Goal: Task Accomplishment & Management: Manage account settings

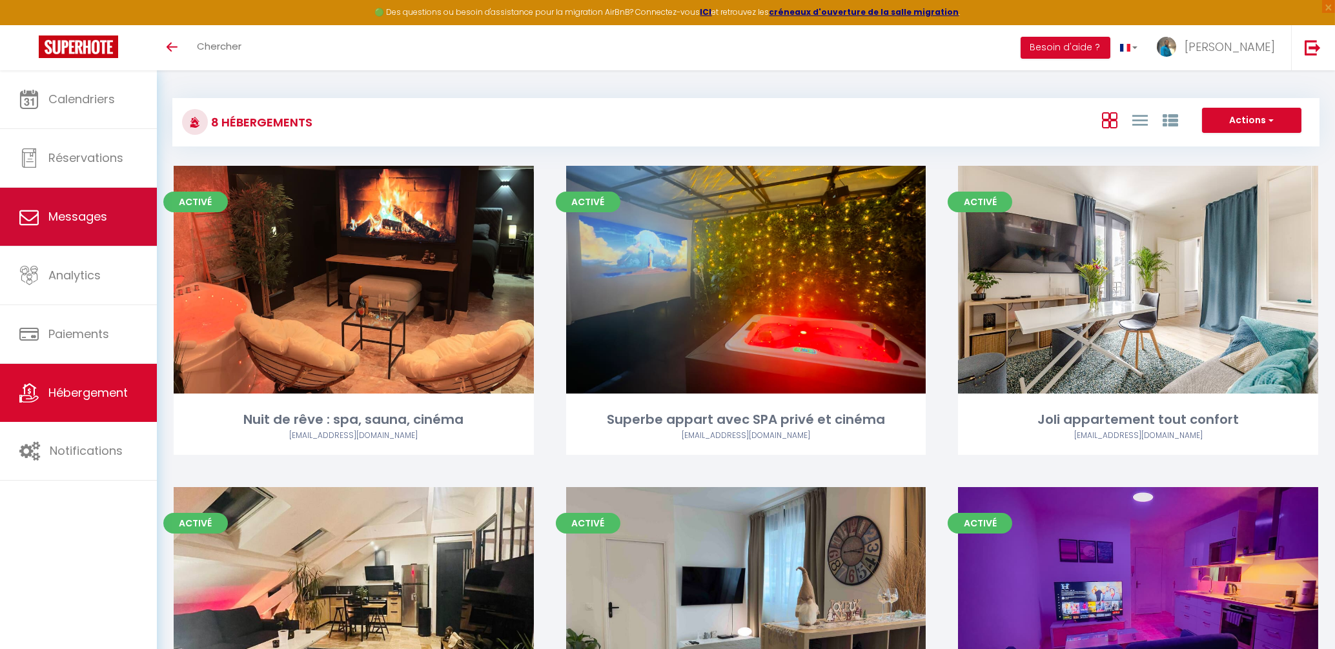
click at [65, 198] on link "Messages" at bounding box center [78, 217] width 157 height 58
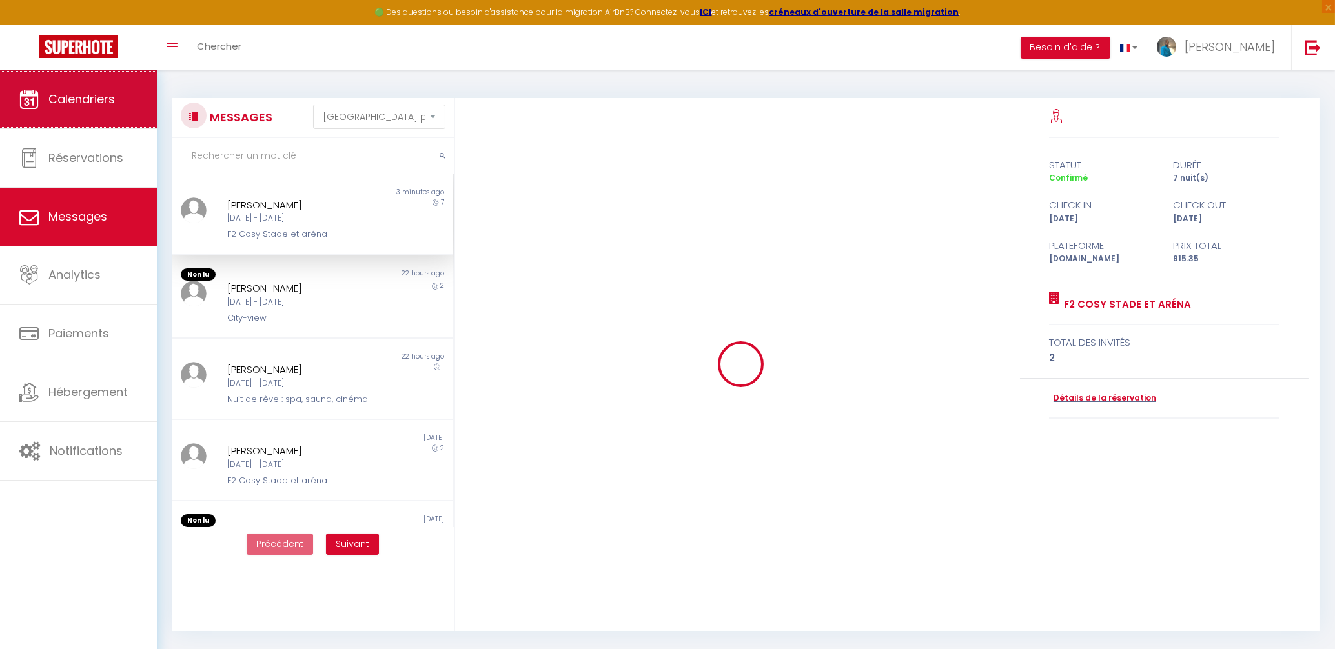
click at [99, 108] on link "Calendriers" at bounding box center [78, 99] width 157 height 58
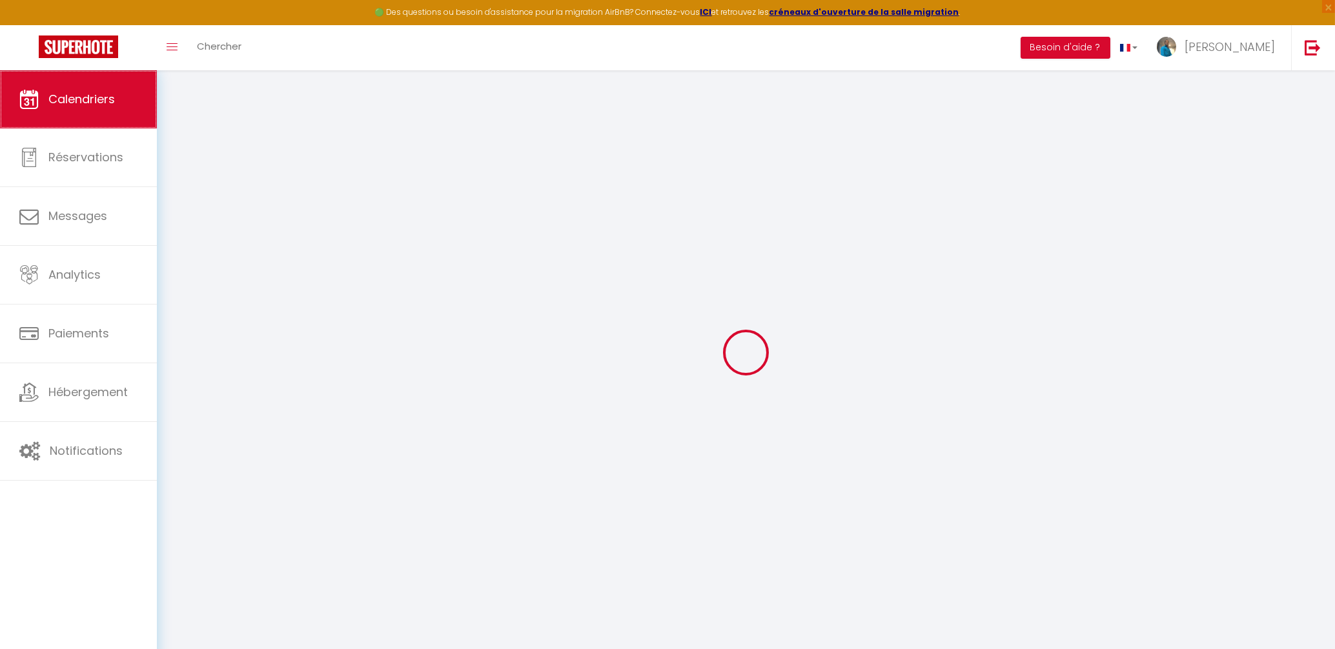
click at [82, 97] on span "Calendriers" at bounding box center [81, 99] width 66 height 16
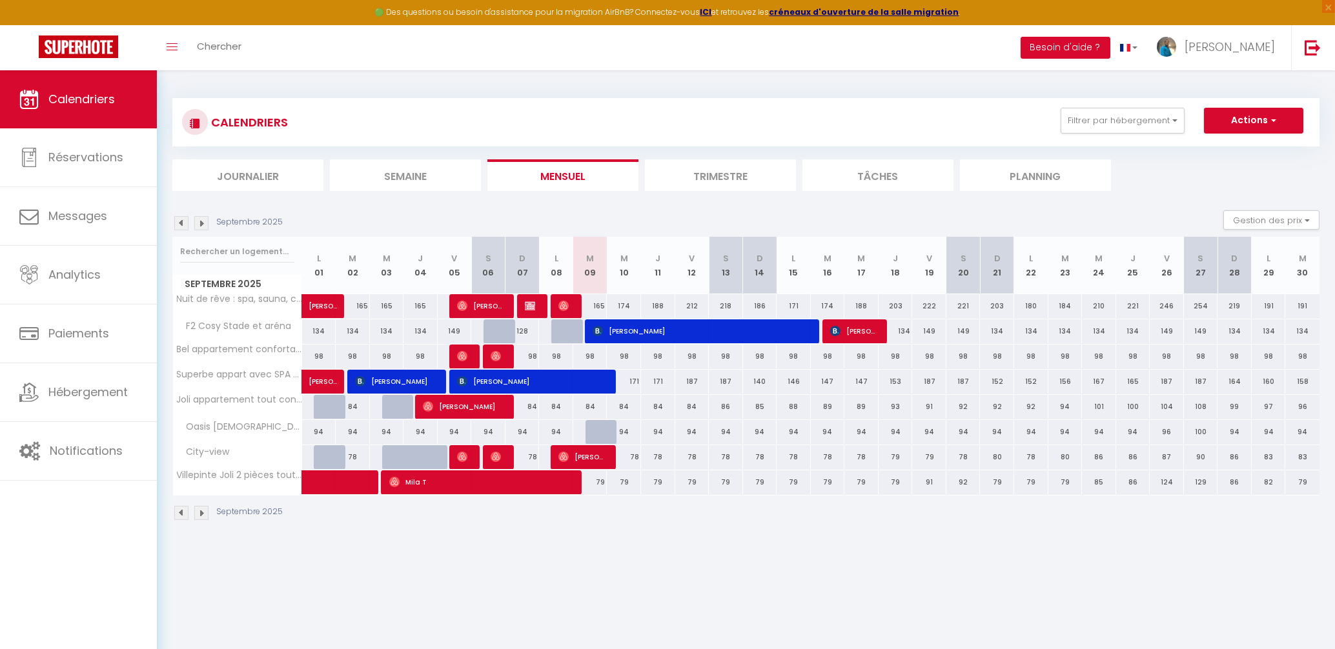
click at [694, 325] on span "[PERSON_NAME]" at bounding box center [701, 331] width 217 height 25
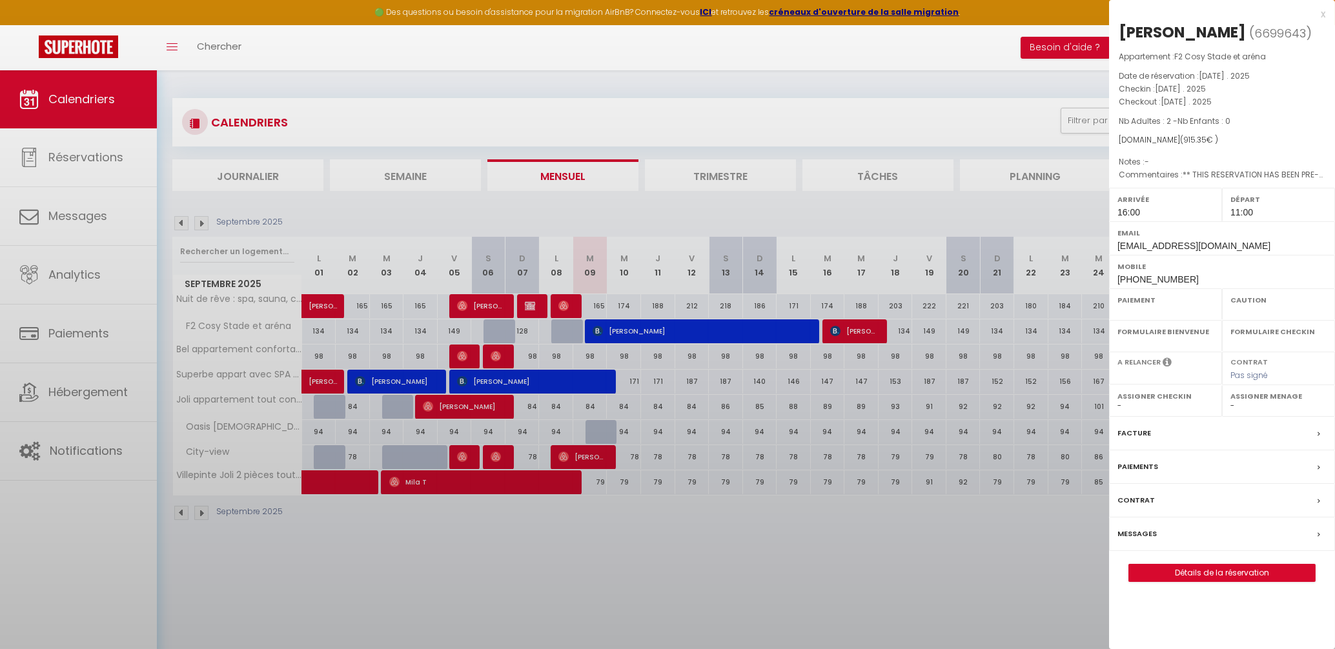
select select "OK"
select select "KO"
select select "0"
select select "1"
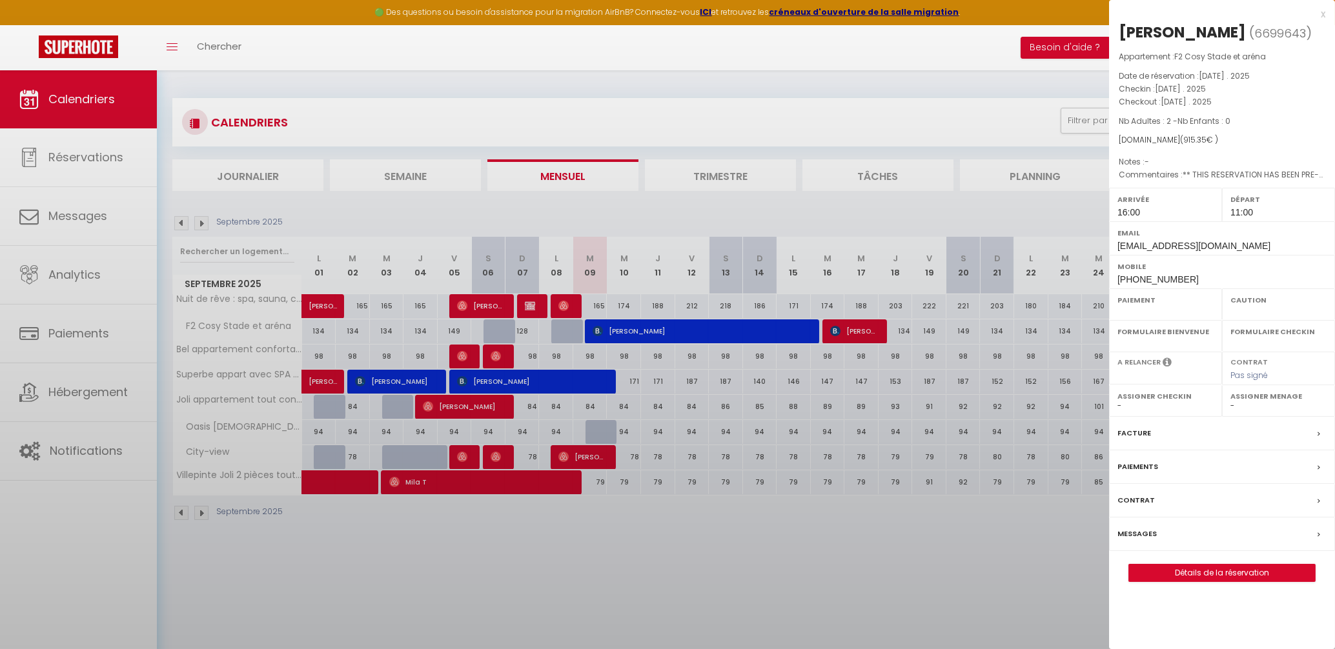
select select
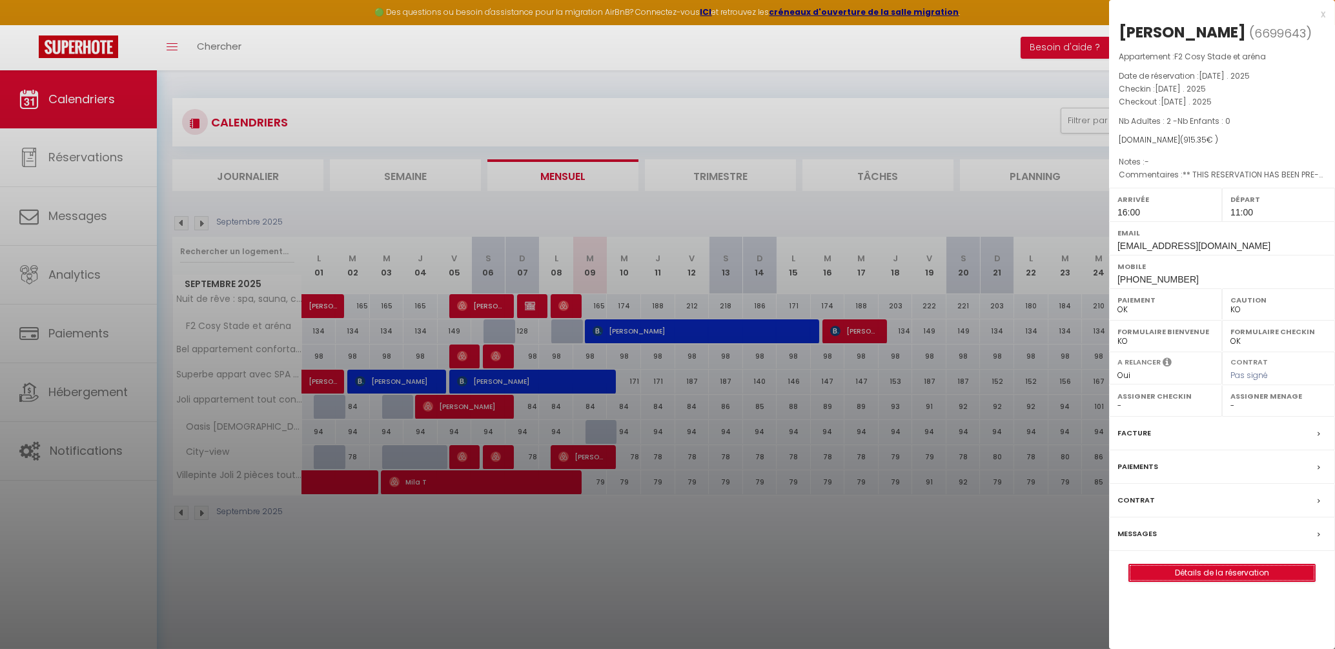
click at [1217, 576] on link "Détails de la réservation" at bounding box center [1222, 573] width 186 height 17
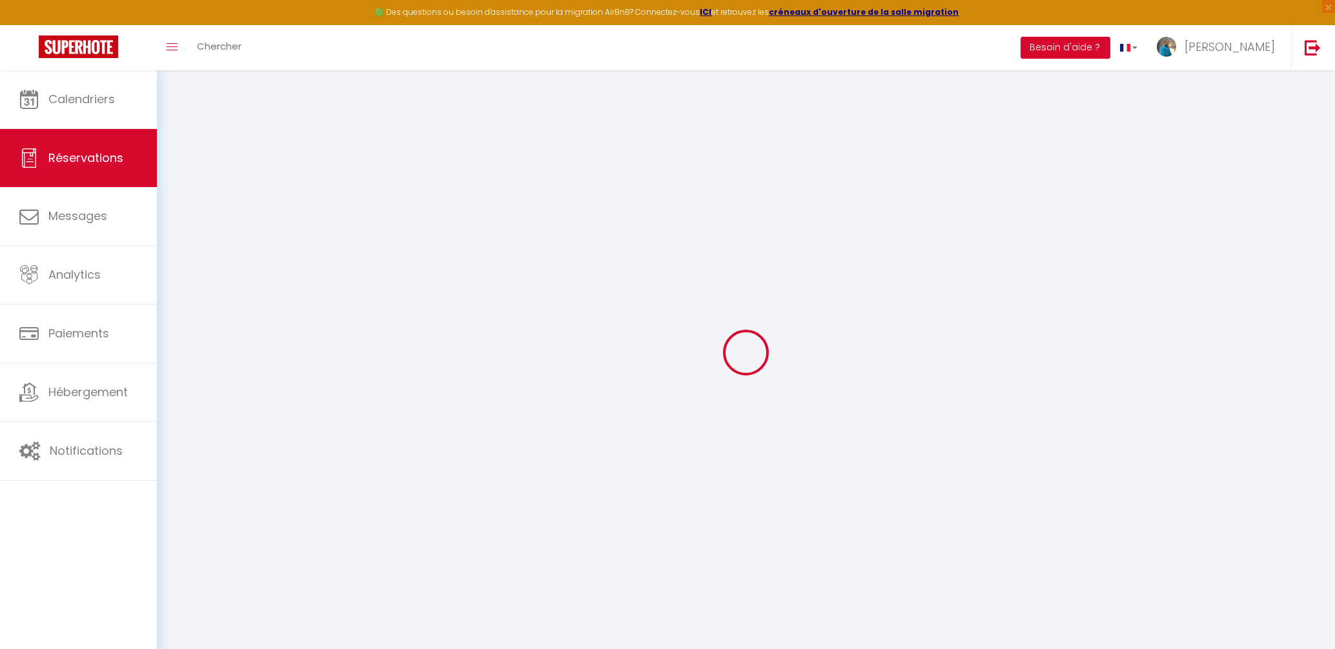
type input "[PERSON_NAME]"
type input "Dracius"
type input "[EMAIL_ADDRESS][DOMAIN_NAME]"
type input "[PHONE_NUMBER]"
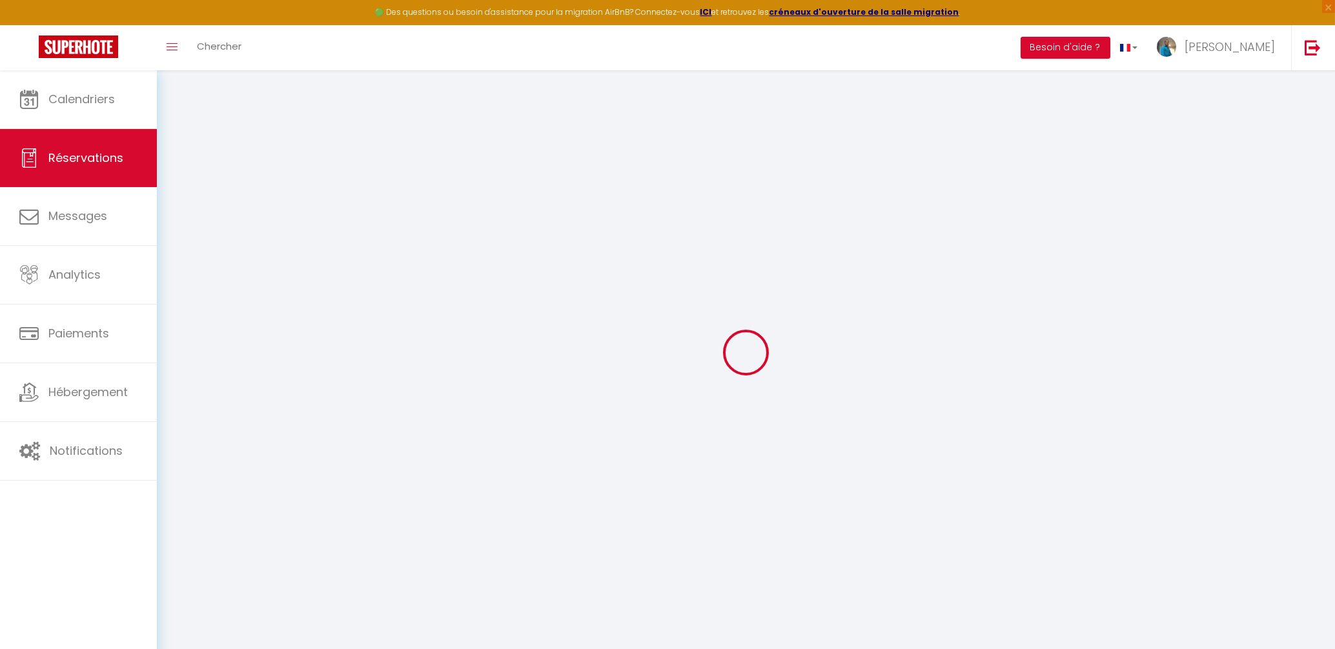
type input "[PHONE_NUMBER]"
type input "."
select select "MQ"
type input "136.35"
type input "12.81"
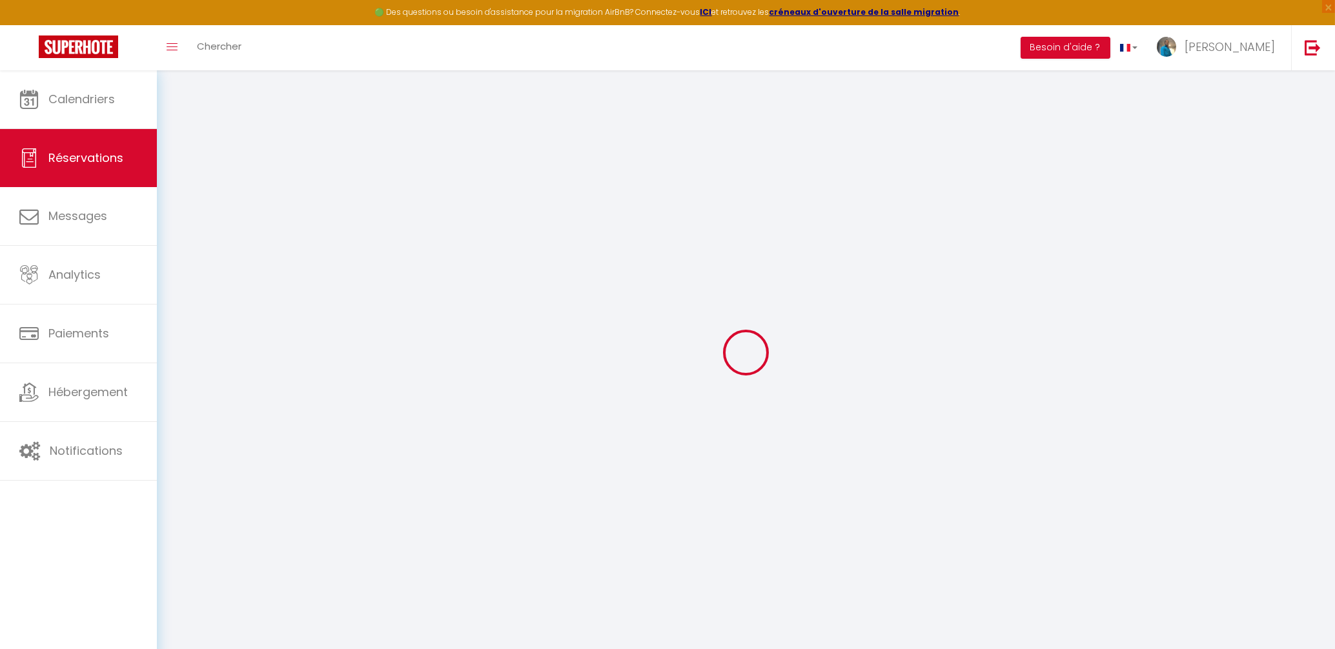
select select "69551"
select select "1"
select select
type input "2"
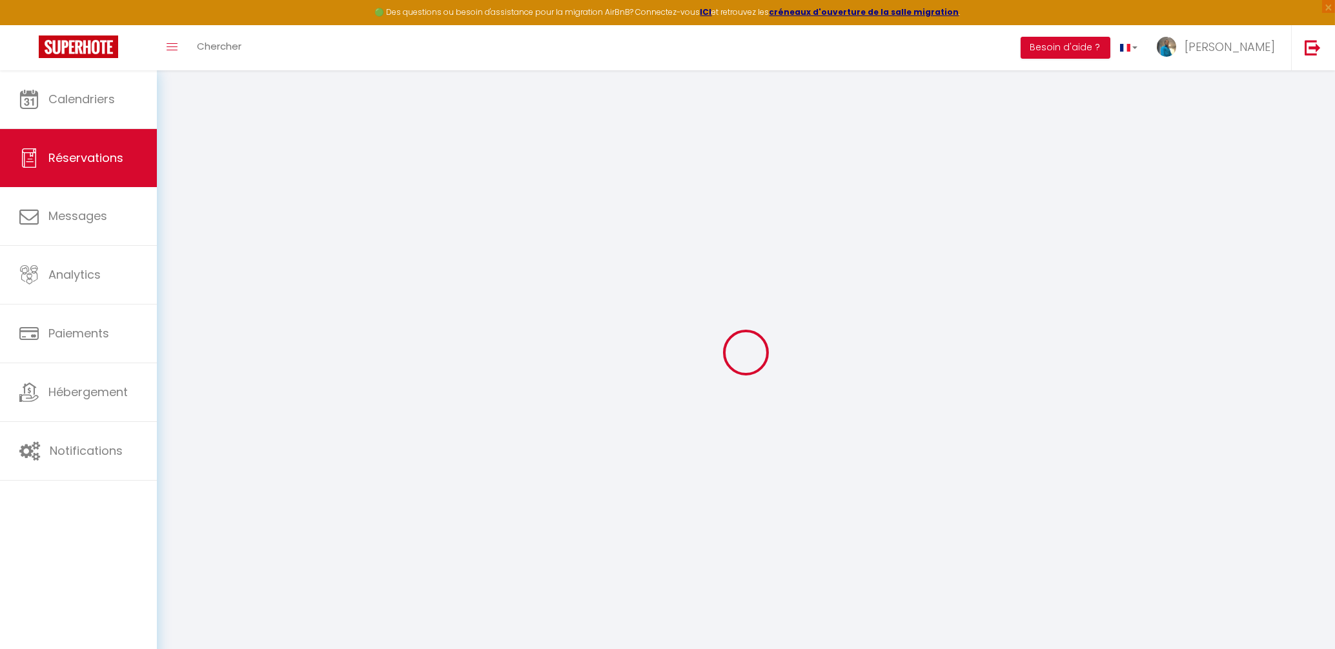
select select "12"
select select "14"
type input "767.04"
checkbox input "false"
type input "0"
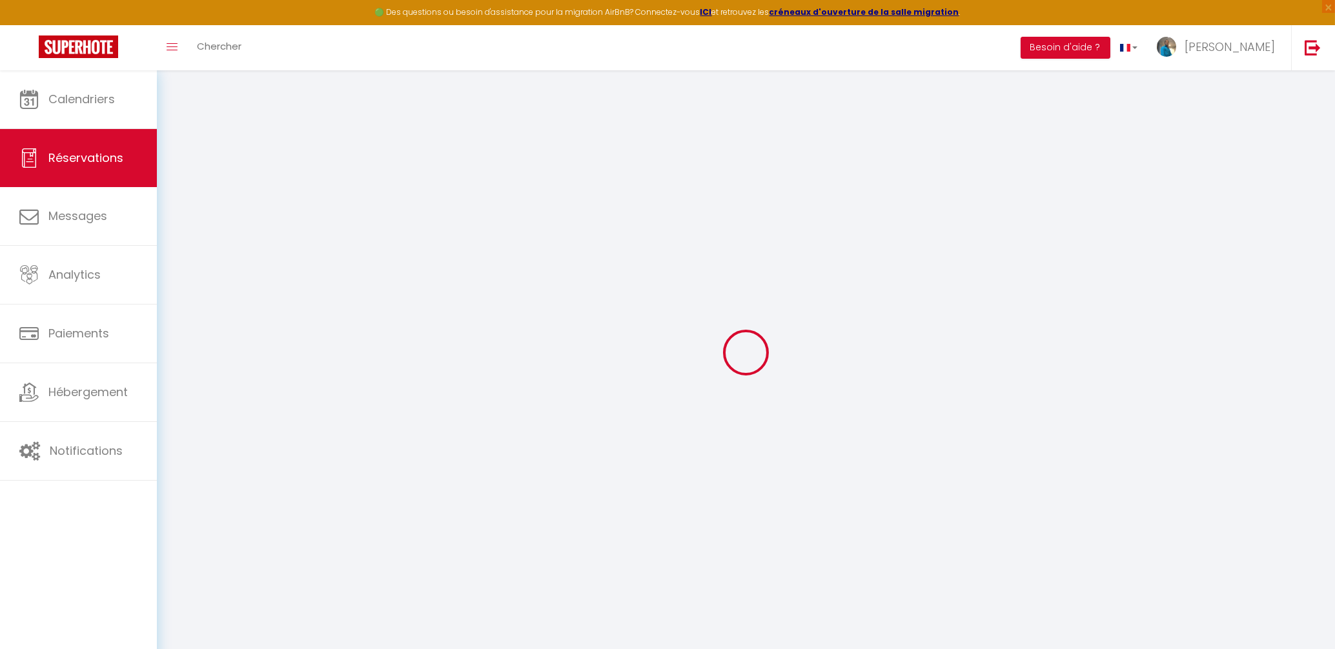
select select "2"
type input "0"
select select
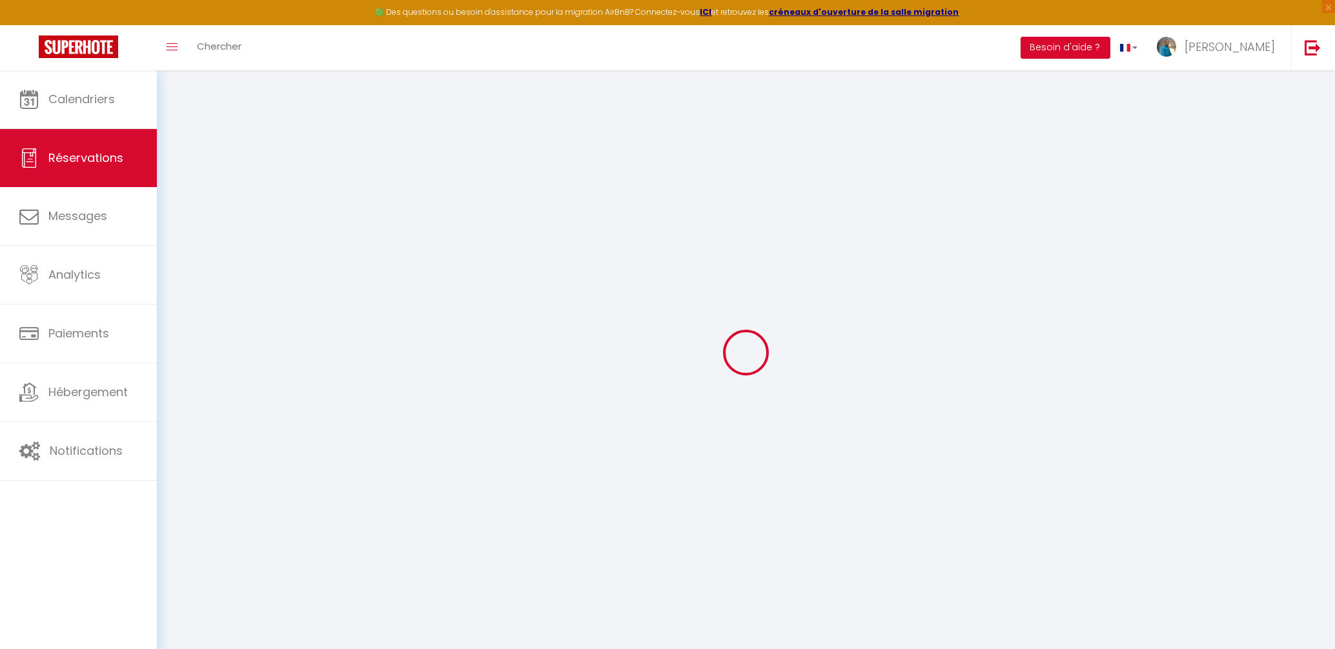
select select
checkbox input "false"
select select
checkbox input "false"
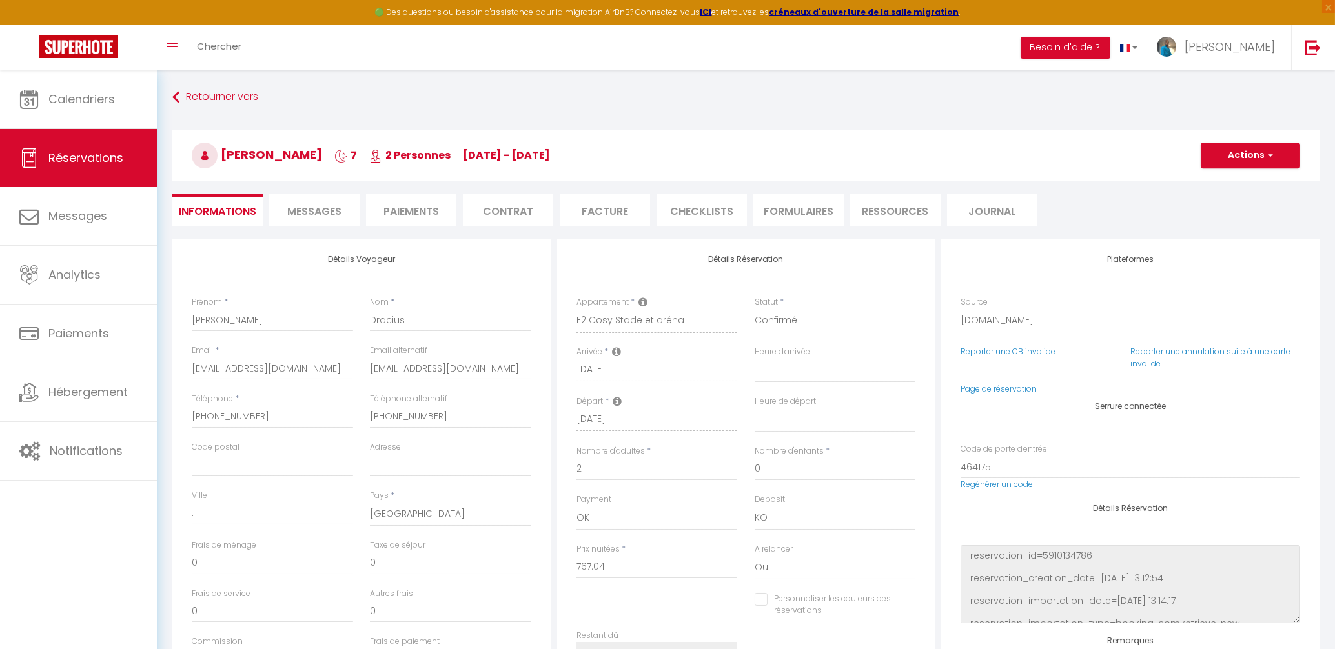
select select
checkbox input "false"
type textarea "** THIS RESERVATION HAS BEEN PRE-PAID ** BOOKING NOTE : Payment charge is EUR 1…"
type input "35"
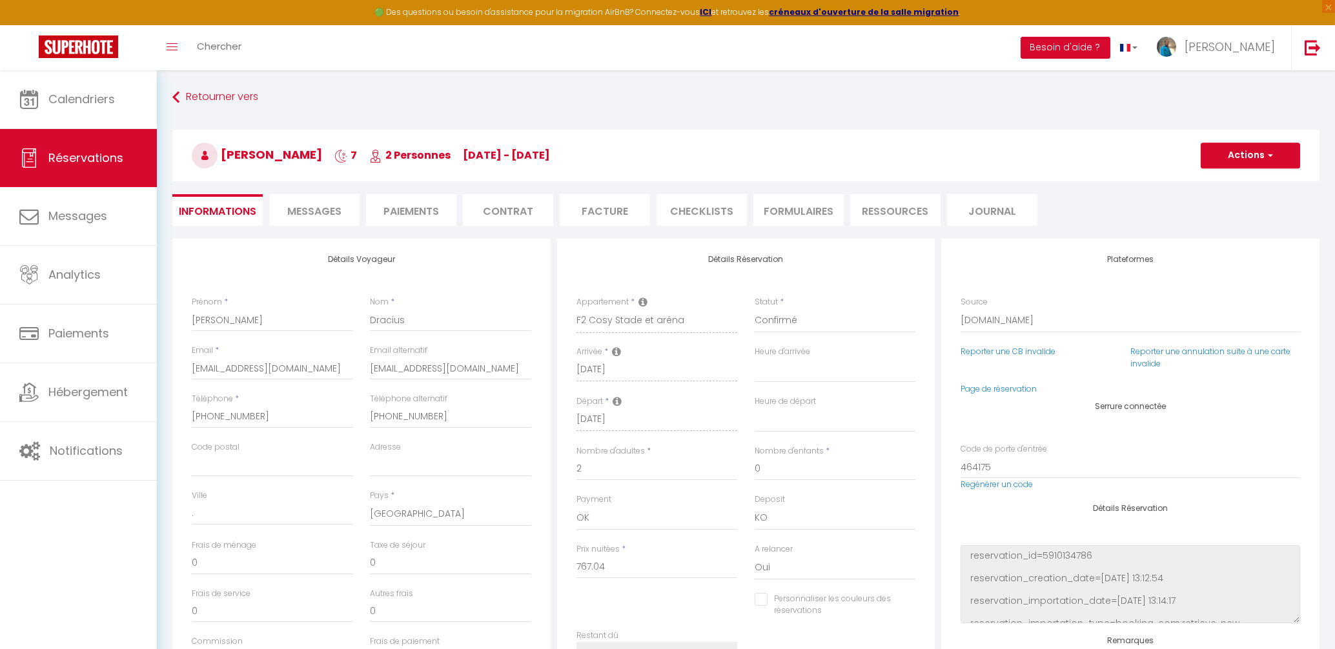
type input "113.31"
select select
checkbox input "false"
select select "16:00"
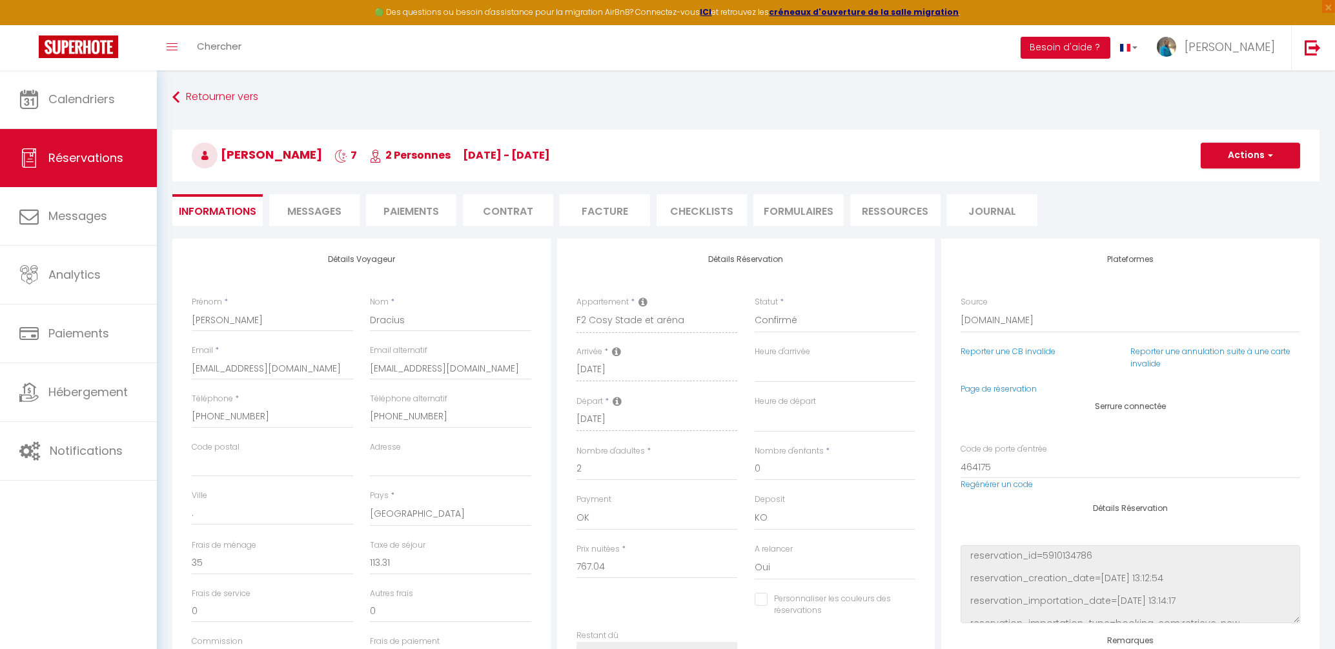
select select "11:00"
click at [314, 214] on span "Messages" at bounding box center [314, 211] width 54 height 15
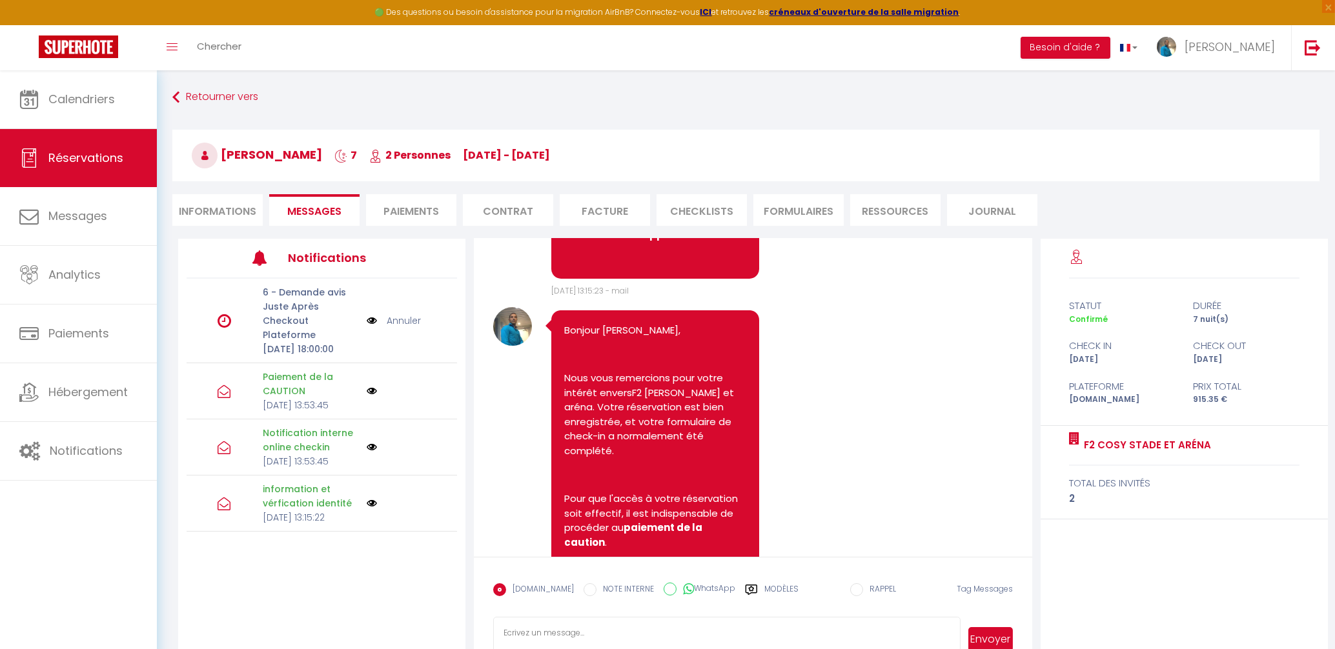
scroll to position [847, 0]
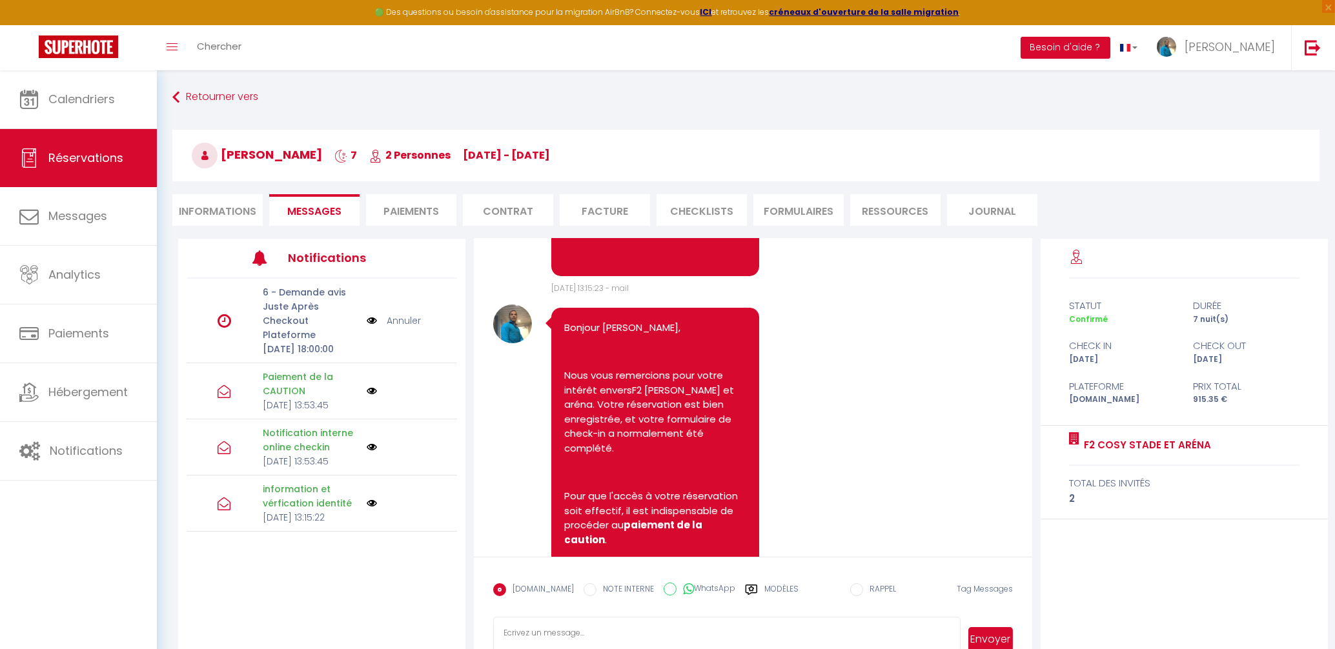
click at [597, 422] on p "Nous vous remercions pour votre intérêt enversF2 [PERSON_NAME] et aréna. Votre …" at bounding box center [655, 412] width 182 height 87
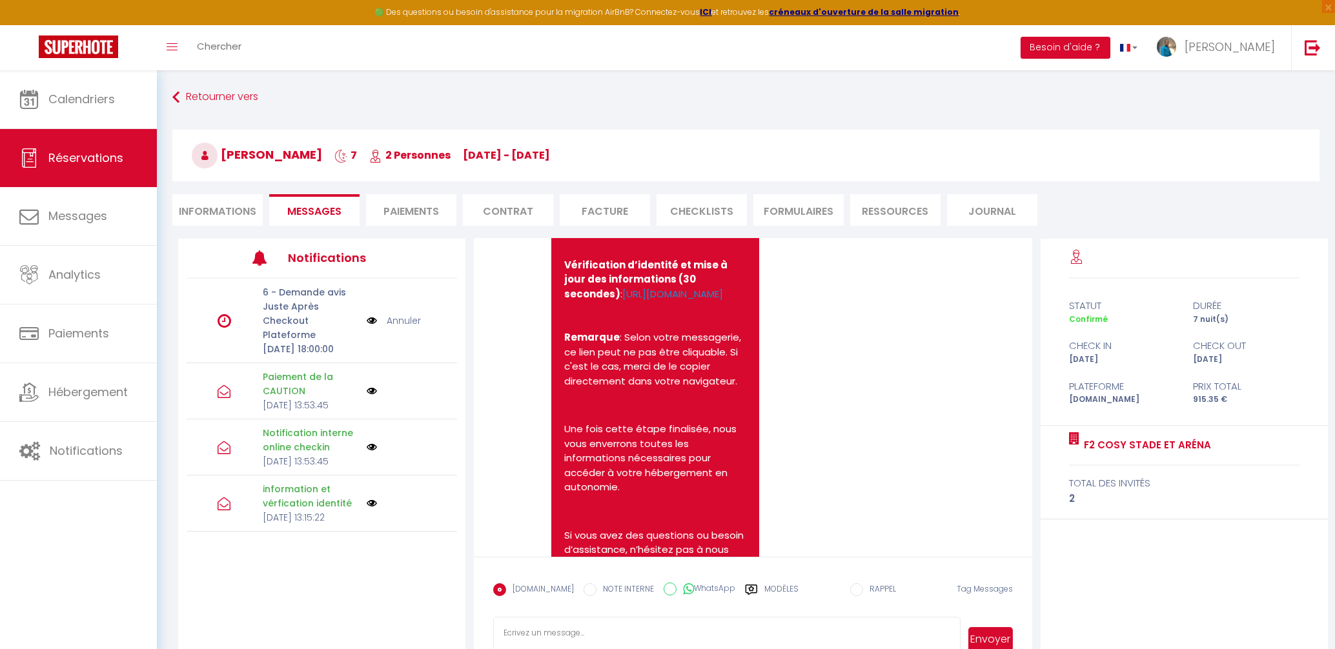
scroll to position [325, 0]
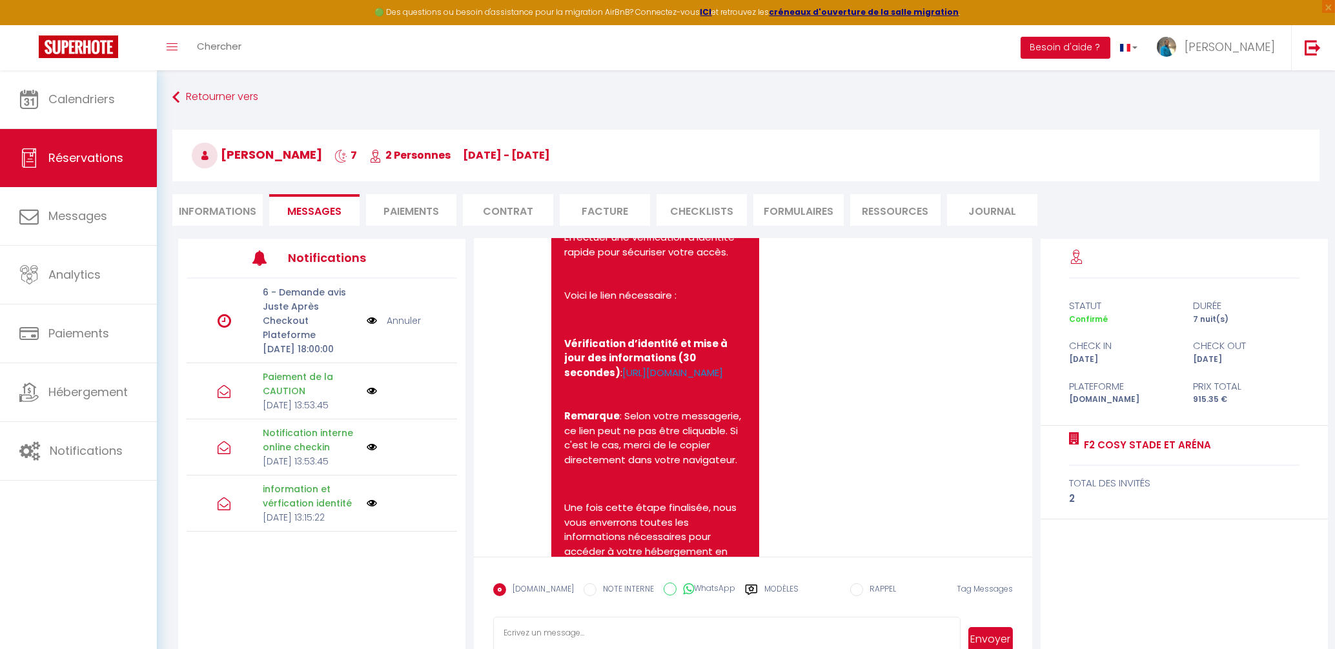
click at [236, 209] on li "Informations" at bounding box center [217, 210] width 90 height 32
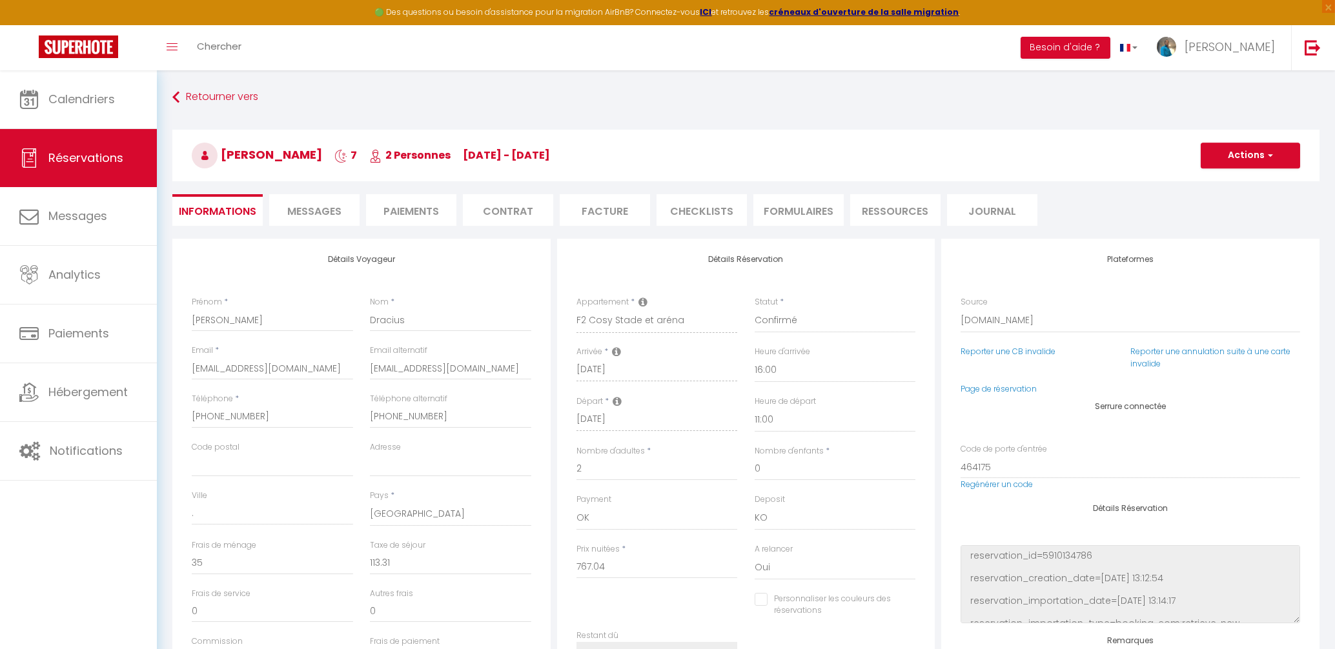
checkbox input "false"
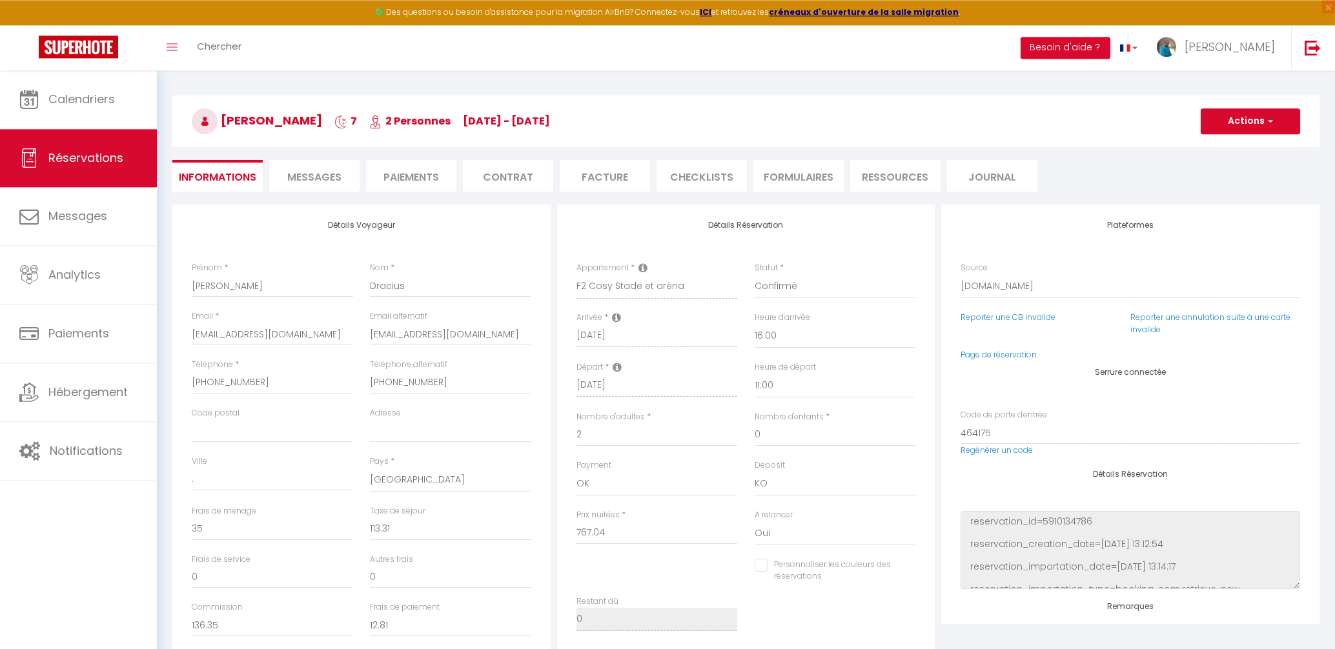
click at [887, 180] on li "Ressources" at bounding box center [895, 176] width 90 height 32
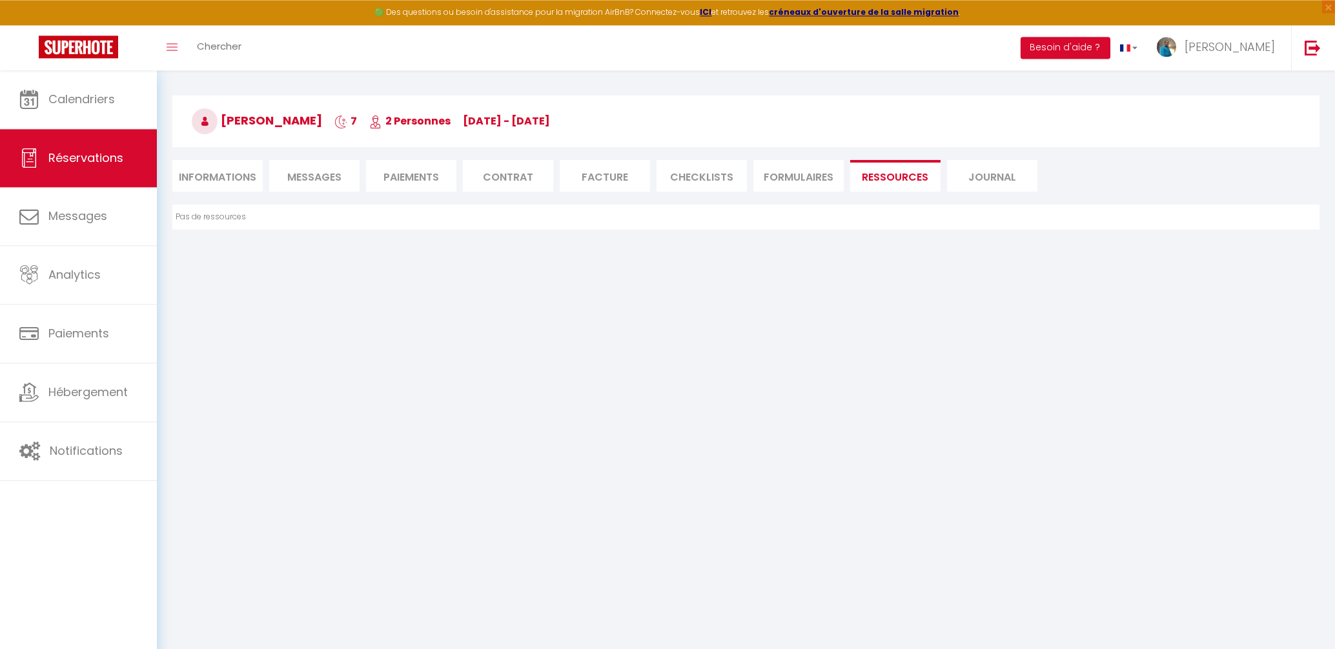
click at [237, 184] on li "Informations" at bounding box center [217, 176] width 90 height 32
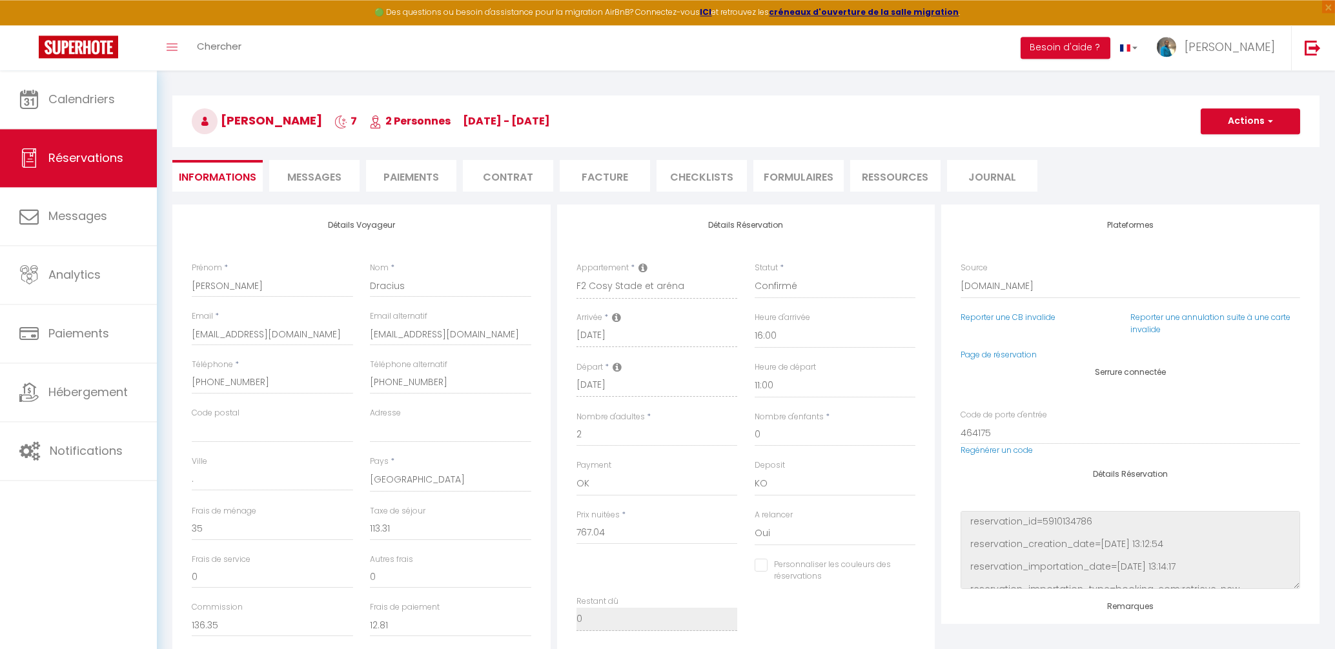
click at [333, 185] on li "Messages" at bounding box center [314, 176] width 90 height 32
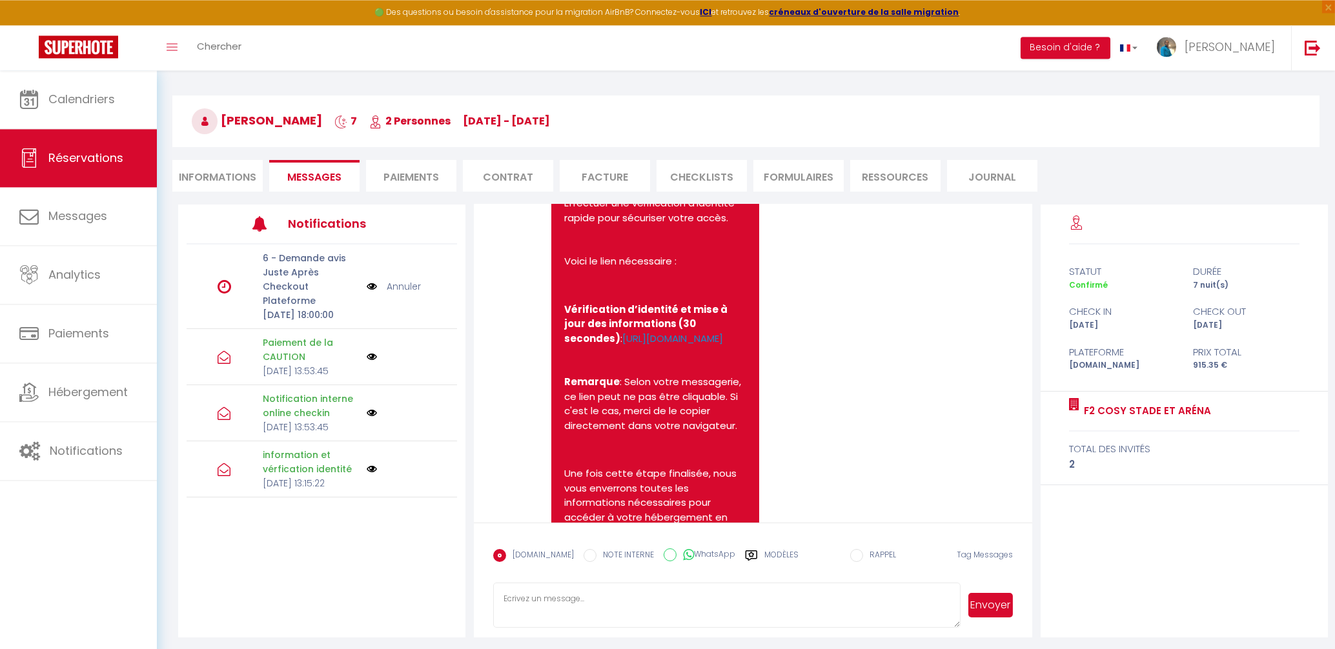
scroll to position [325, 0]
click at [333, 185] on li "Messages" at bounding box center [314, 176] width 90 height 32
drag, startPoint x: 796, startPoint y: 309, endPoint x: 786, endPoint y: 318, distance: 13.7
click at [786, 318] on div "Note Sms Cher(e) [PERSON_NAME], Nous vous remercions pour votre réservation de …" at bounding box center [752, 361] width 519 height 844
click at [1015, 275] on div "Note Sms Cher(e) [PERSON_NAME], Nous vous remercions pour votre réservation de …" at bounding box center [753, 364] width 558 height 318
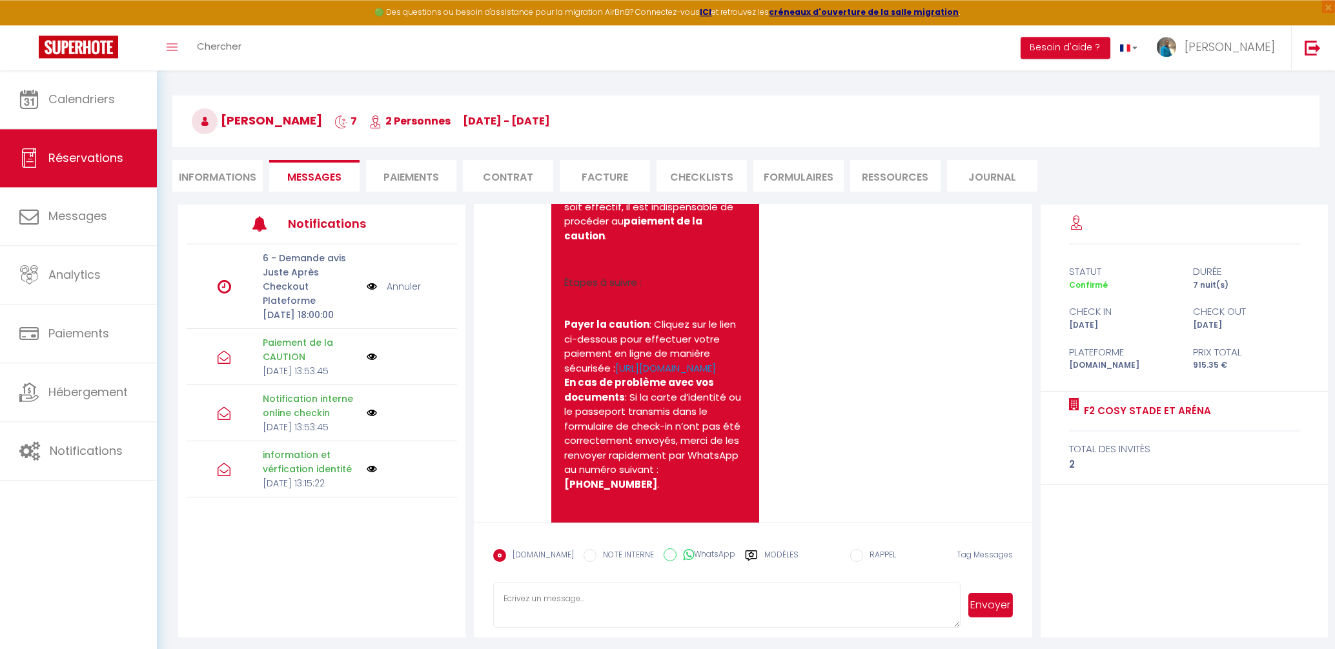
scroll to position [1111, 0]
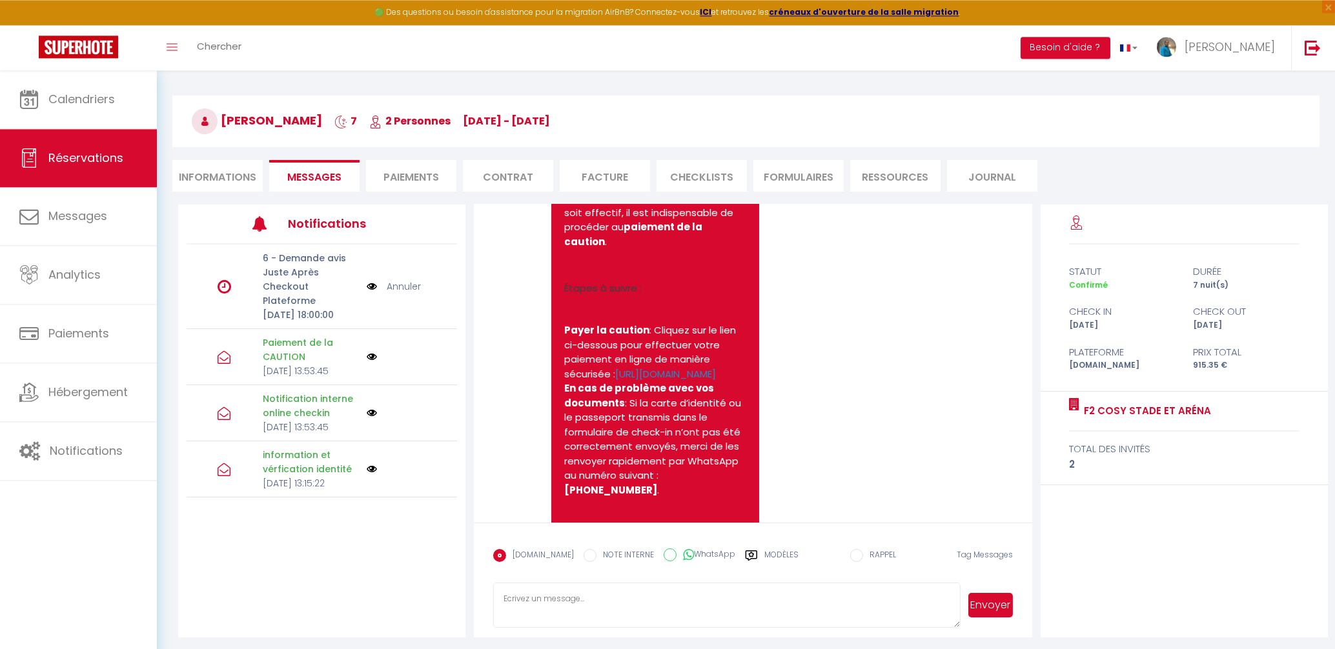
click at [616, 382] on li "Payer la caution : Cliquez sur le lien ci-dessous pour effectuer votre paiement…" at bounding box center [655, 352] width 182 height 58
click at [642, 381] on link "[URL][DOMAIN_NAME]" at bounding box center [665, 374] width 101 height 14
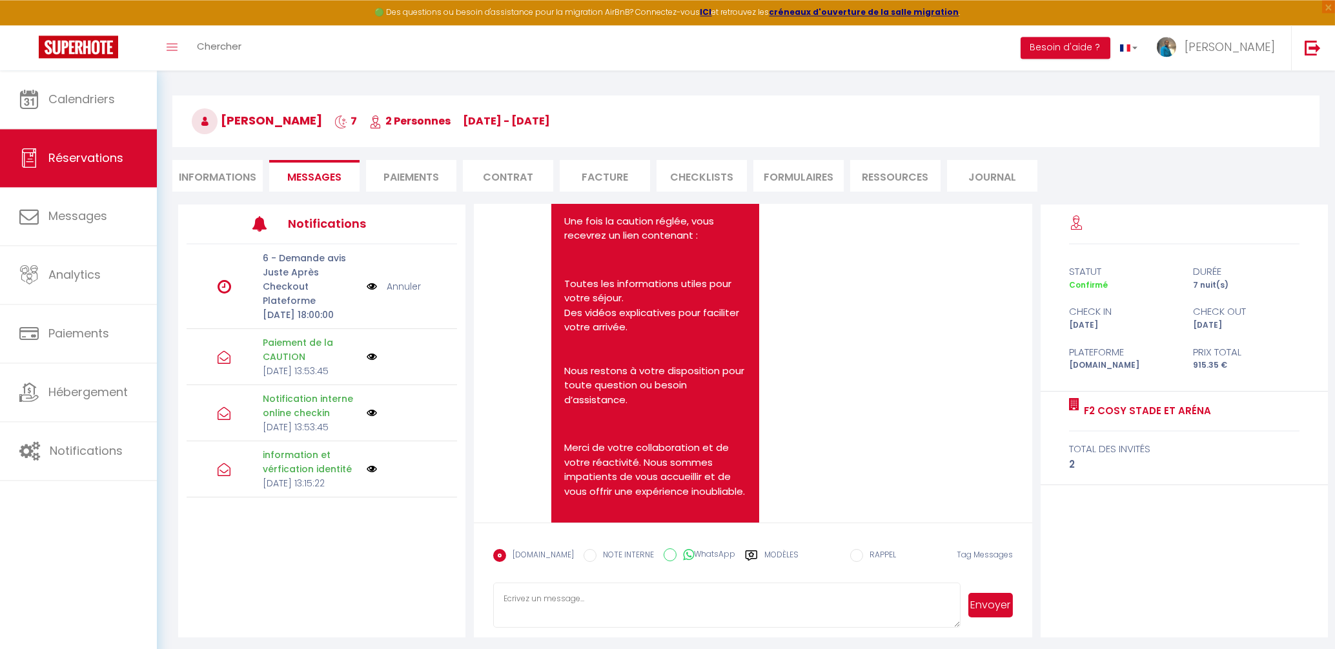
scroll to position [2001, 0]
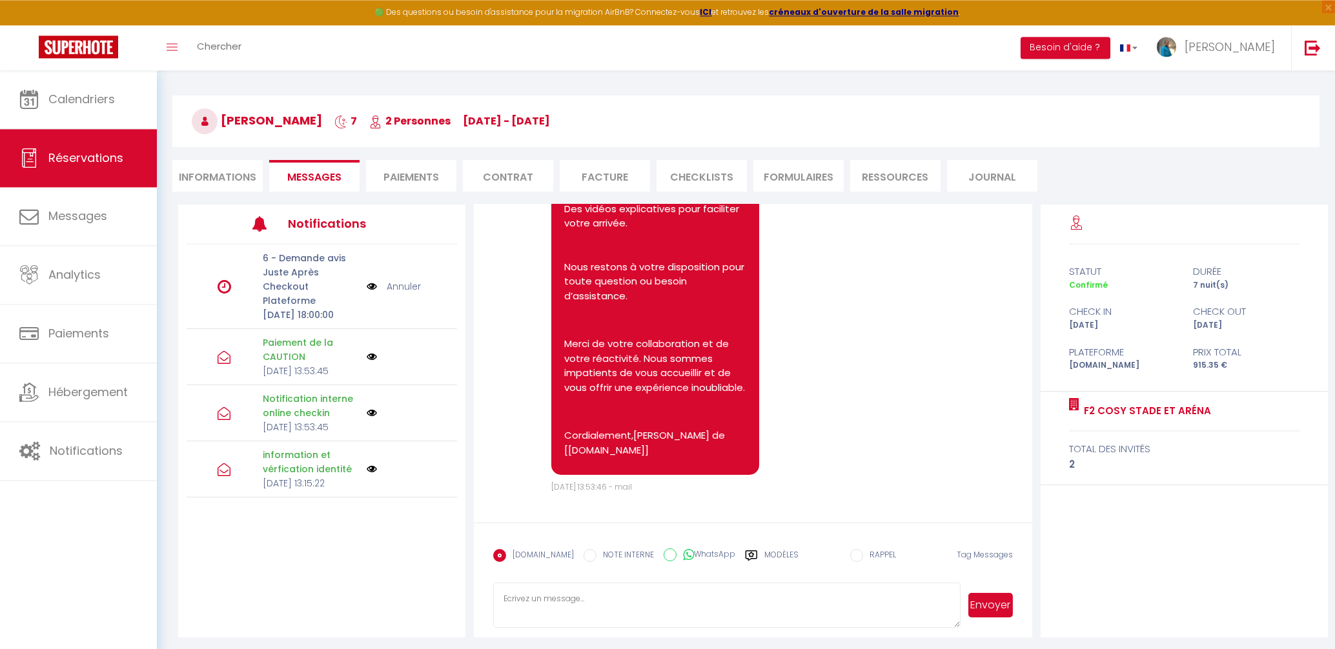
drag, startPoint x: 700, startPoint y: 458, endPoint x: 598, endPoint y: 386, distance: 125.2
click at [667, 436] on p "Cordialement,[PERSON_NAME] de [[DOMAIN_NAME]]" at bounding box center [655, 443] width 182 height 29
drag, startPoint x: 682, startPoint y: 447, endPoint x: 580, endPoint y: 336, distance: 150.8
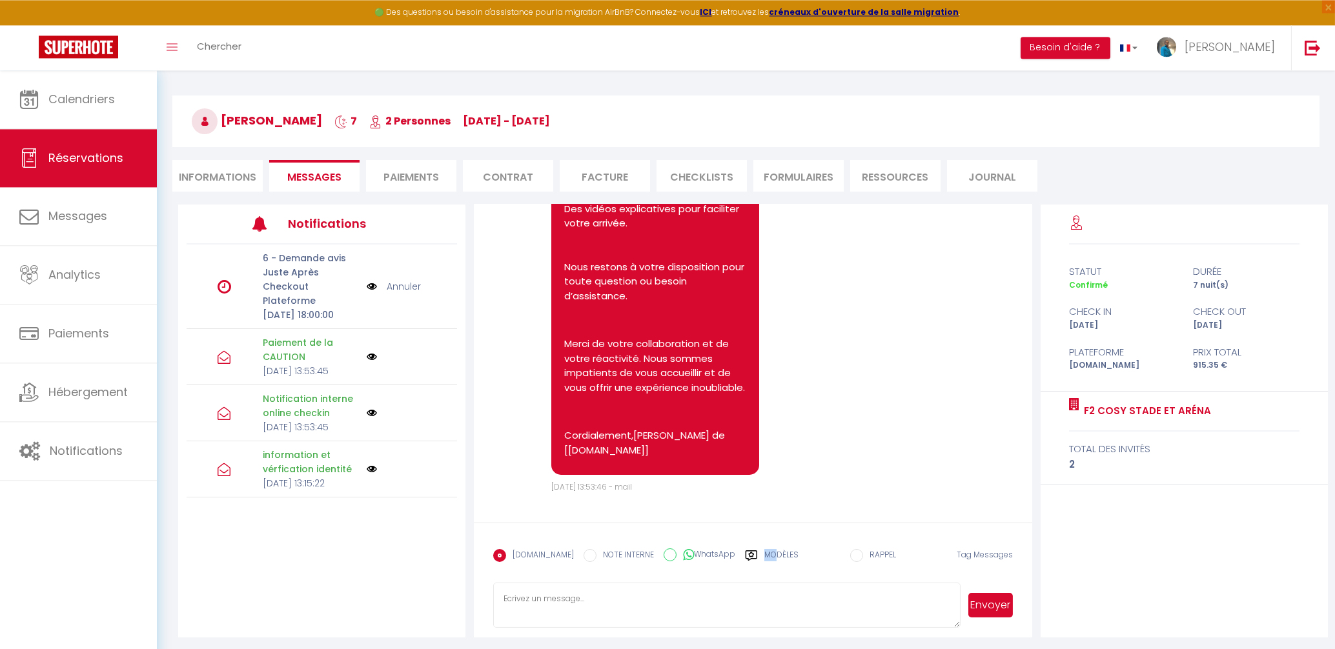
drag, startPoint x: 560, startPoint y: 288, endPoint x: 711, endPoint y: 464, distance: 232.1
click at [535, 610] on textarea at bounding box center [726, 605] width 467 height 45
paste textarea "Loremip Dolo, Sita cons adipiscing elit seddo eiusmod temporI3 Utla Etdol ma al…"
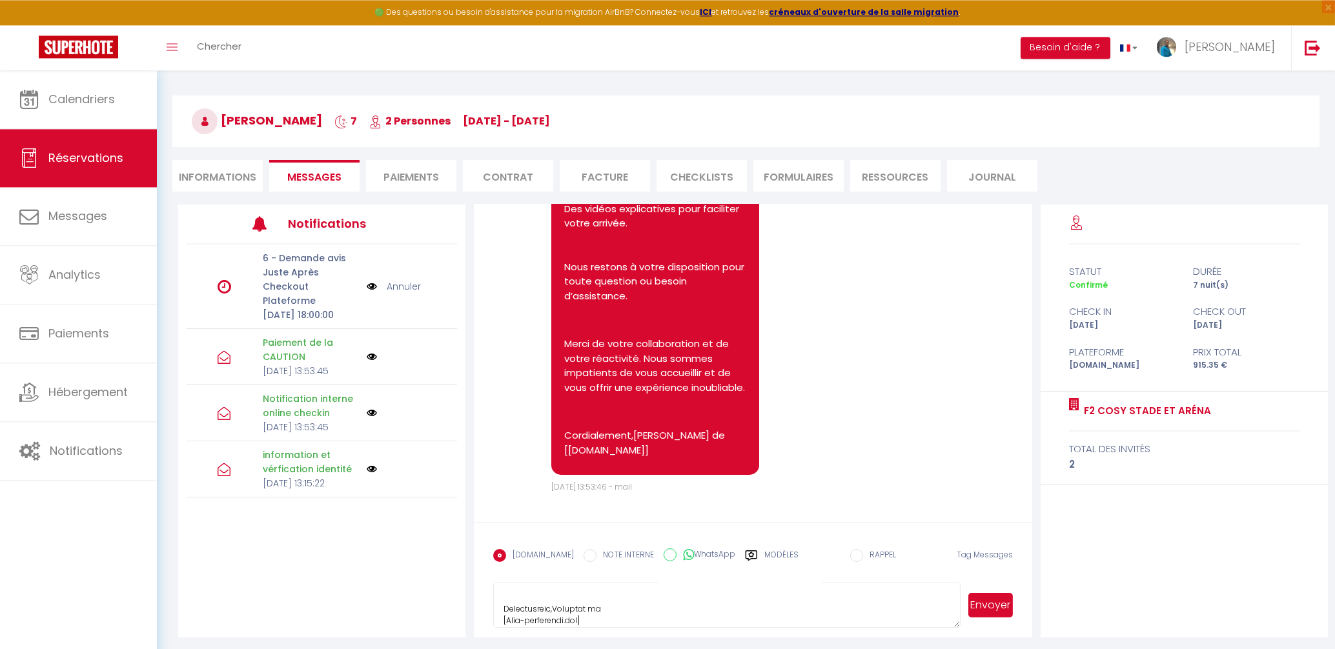
type textarea "Loremip Dolo, Sita cons adipiscing elit seddo eiusmod temporI3 Utla Etdol ma al…"
click at [664, 557] on input "WhatsApp" at bounding box center [670, 555] width 13 height 13
radio input "true"
radio input "false"
click at [994, 607] on button "Envoyer" at bounding box center [990, 605] width 44 height 25
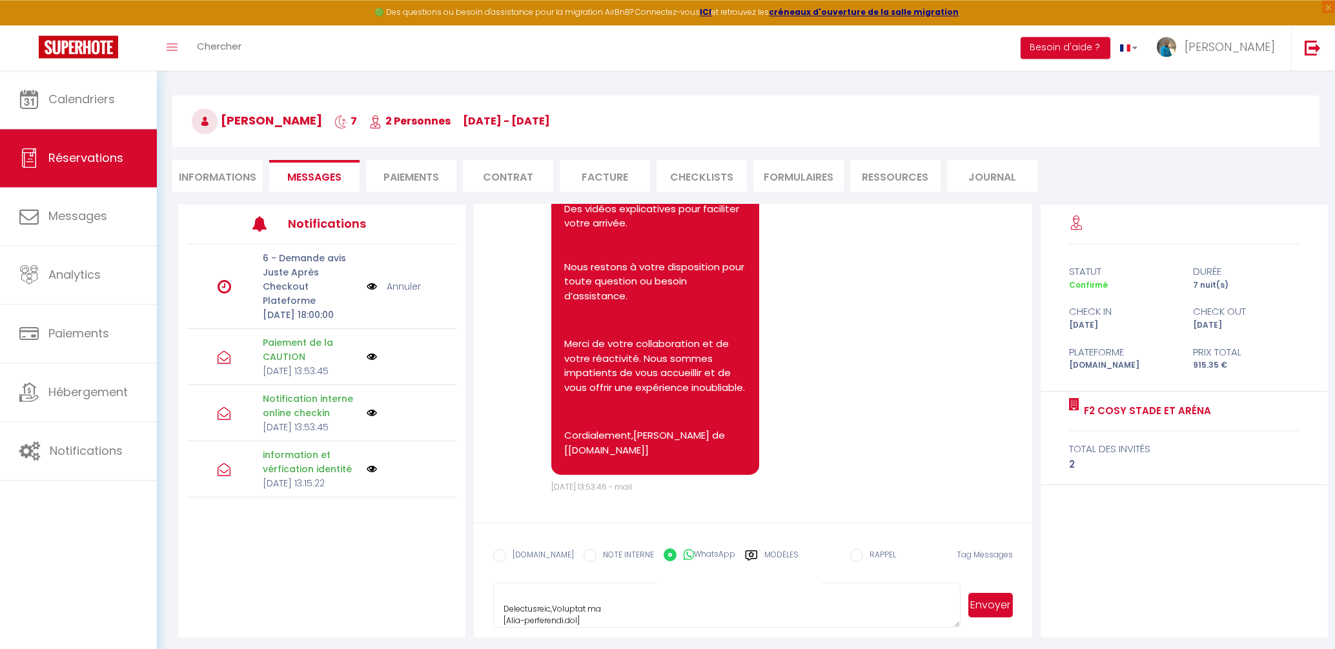
scroll to position [2001, 0]
click at [230, 175] on li "Informations" at bounding box center [217, 176] width 90 height 32
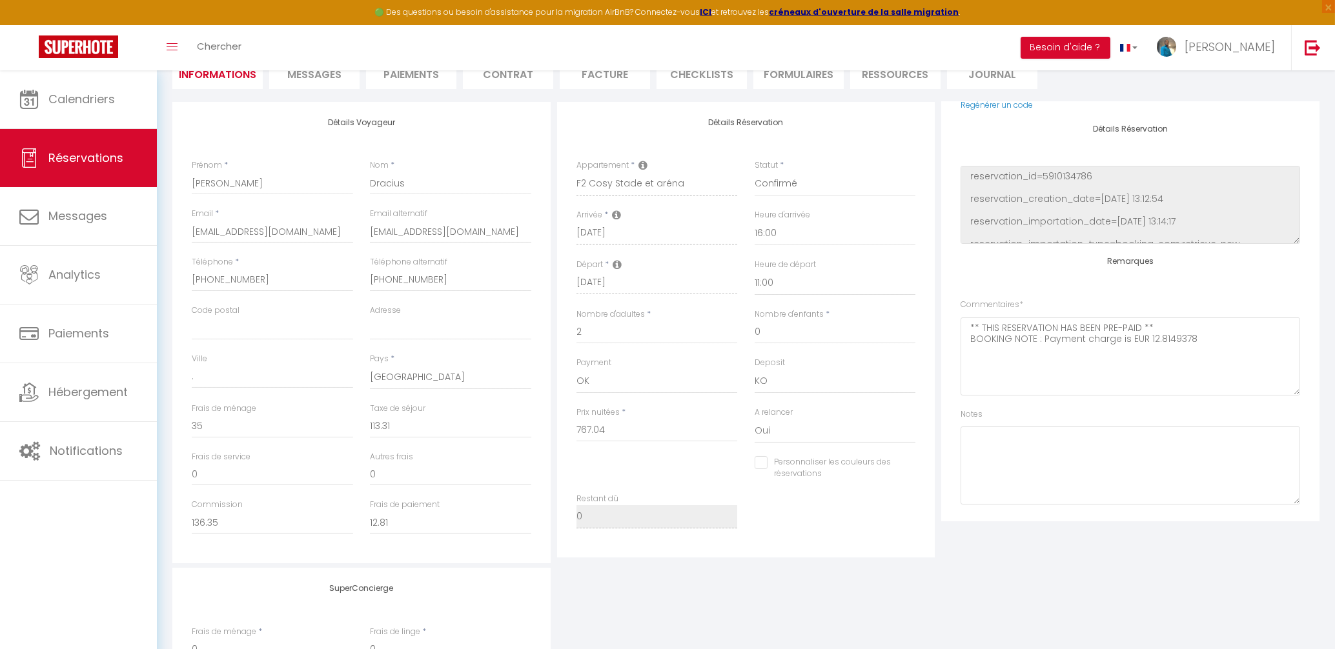
scroll to position [256, 0]
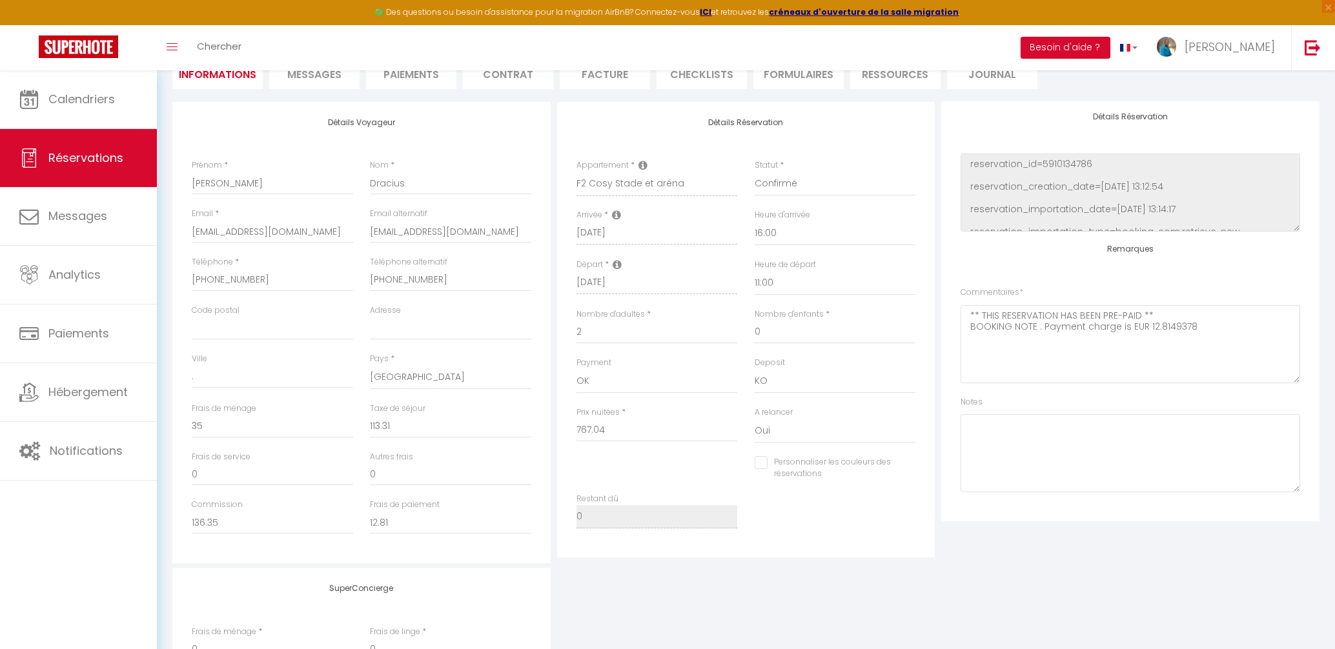
click at [1321, 538] on div "Plateformes Source Direct [DOMAIN_NAME] [DOMAIN_NAME] Chalet montagne Expedia G…" at bounding box center [1130, 333] width 385 height 462
checkbox input "false"
click at [960, 132] on div "Plateformes Source Direct [DOMAIN_NAME] [DOMAIN_NAME] Chalet montagne Expedia G…" at bounding box center [1130, 312] width 378 height 420
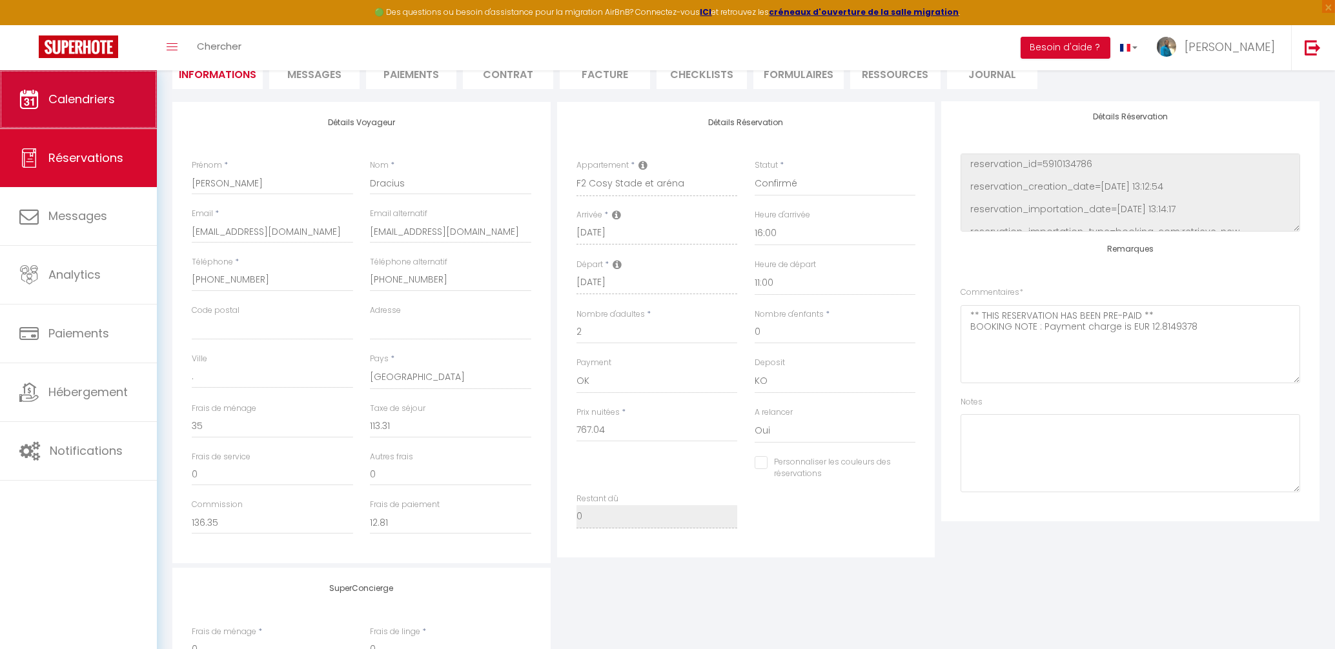
click at [81, 110] on link "Calendriers" at bounding box center [78, 99] width 157 height 58
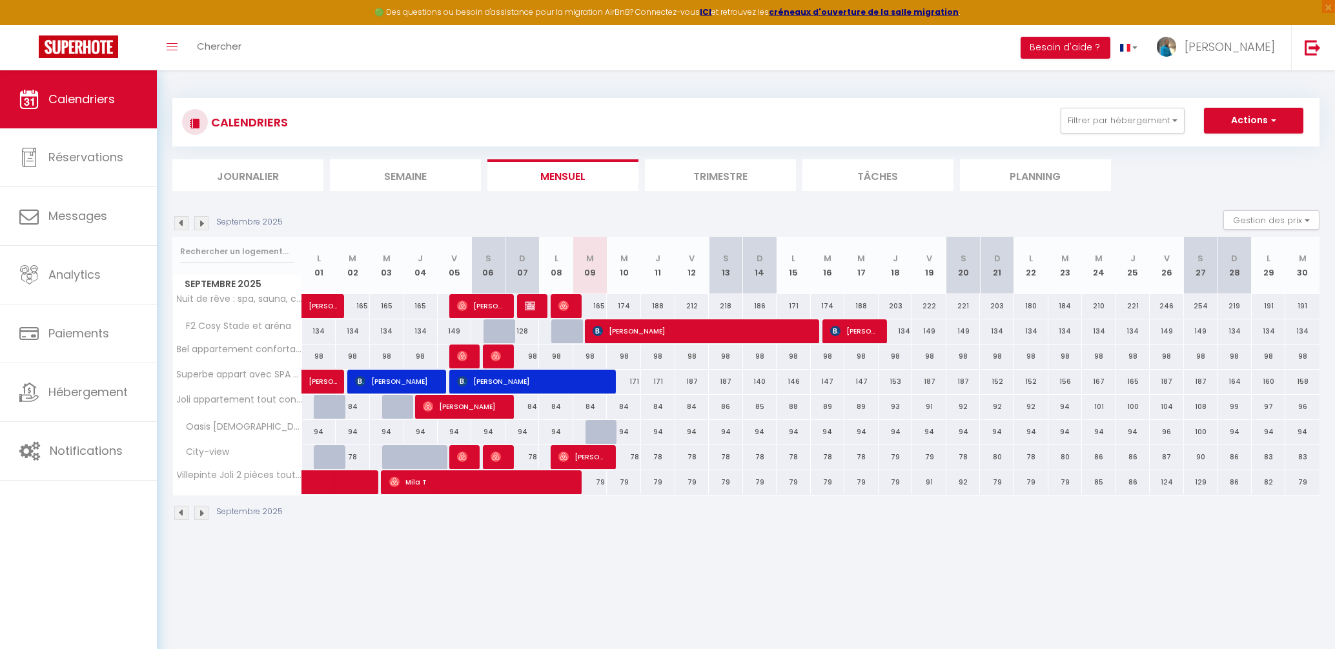
click at [610, 338] on span "[PERSON_NAME]" at bounding box center [701, 331] width 217 height 25
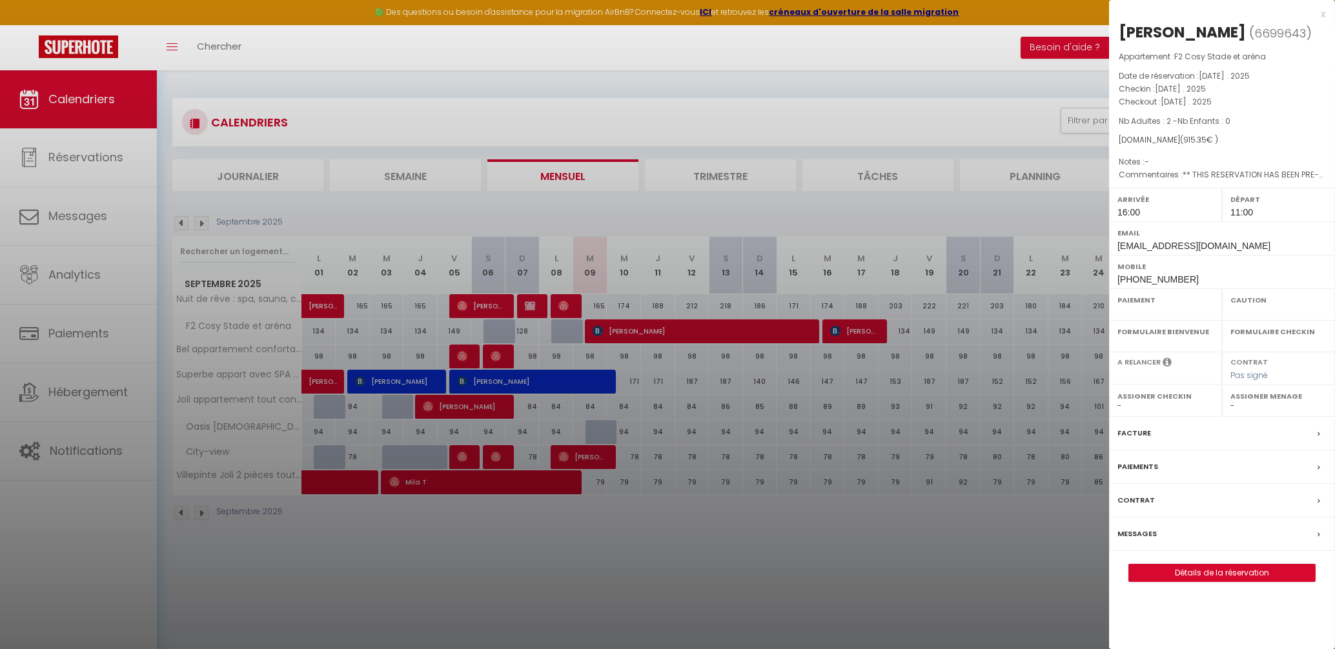
select select "OK"
select select "KO"
select select "0"
select select "1"
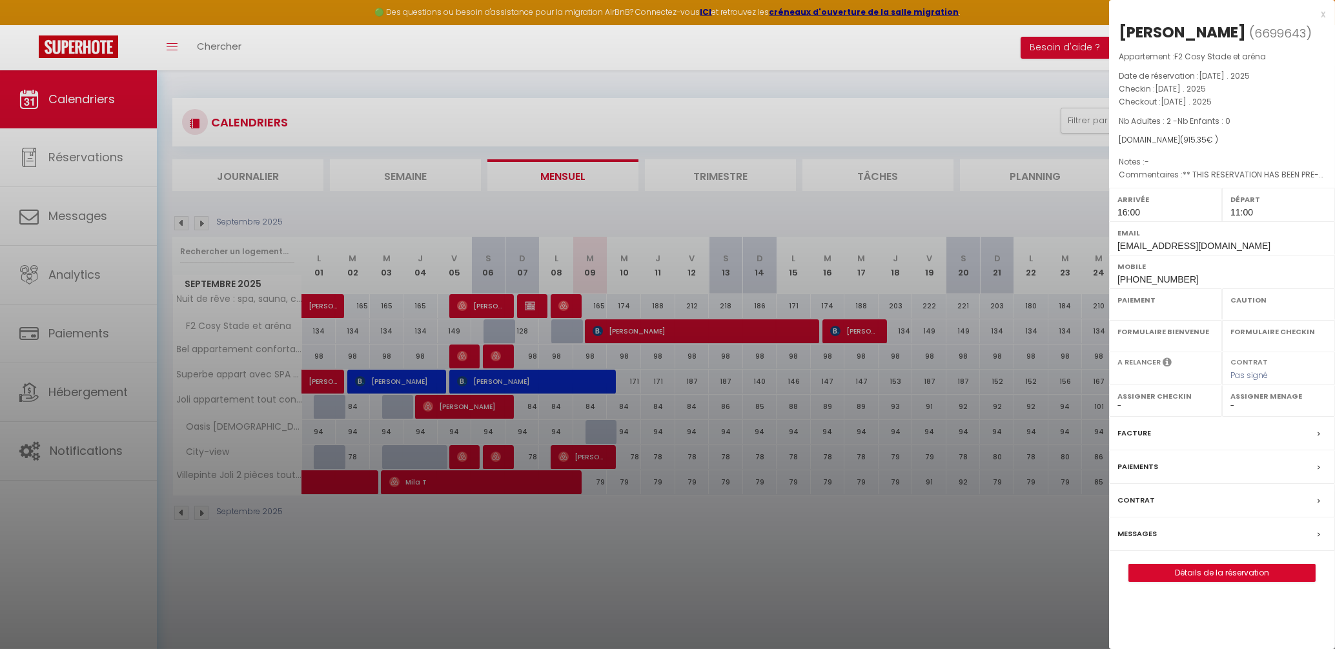
select select
click at [533, 383] on div at bounding box center [667, 324] width 1335 height 649
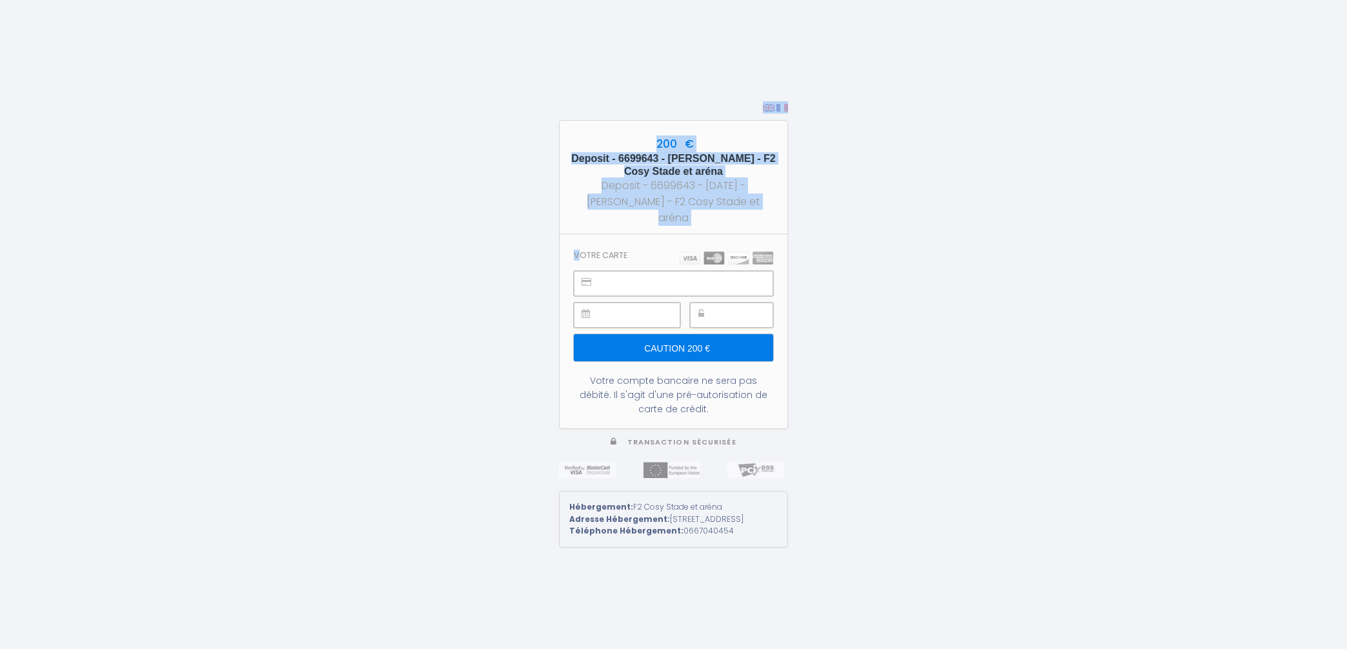
drag, startPoint x: 525, startPoint y: 226, endPoint x: 357, endPoint y: -100, distance: 366.7
click at [357, 0] on html "200 € Deposit - 6699643 - Eric Dracius - F2 Cosy Stade et aréna Deposit - 66996…" at bounding box center [673, 324] width 1347 height 649
